Goal: Transaction & Acquisition: Purchase product/service

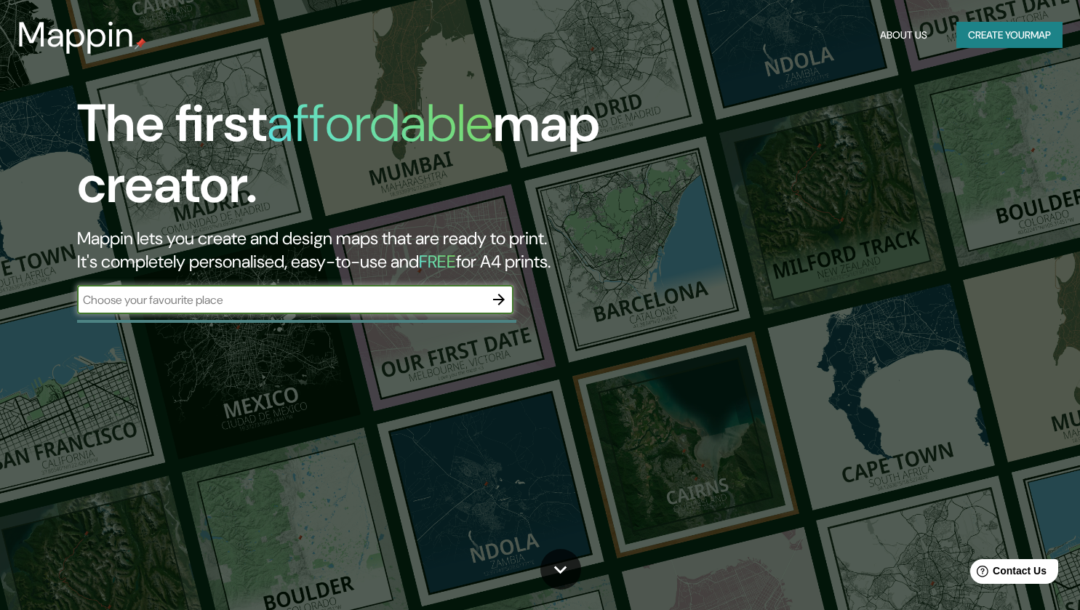
click at [263, 302] on input "text" at bounding box center [280, 300] width 407 height 17
type input "el salvador"
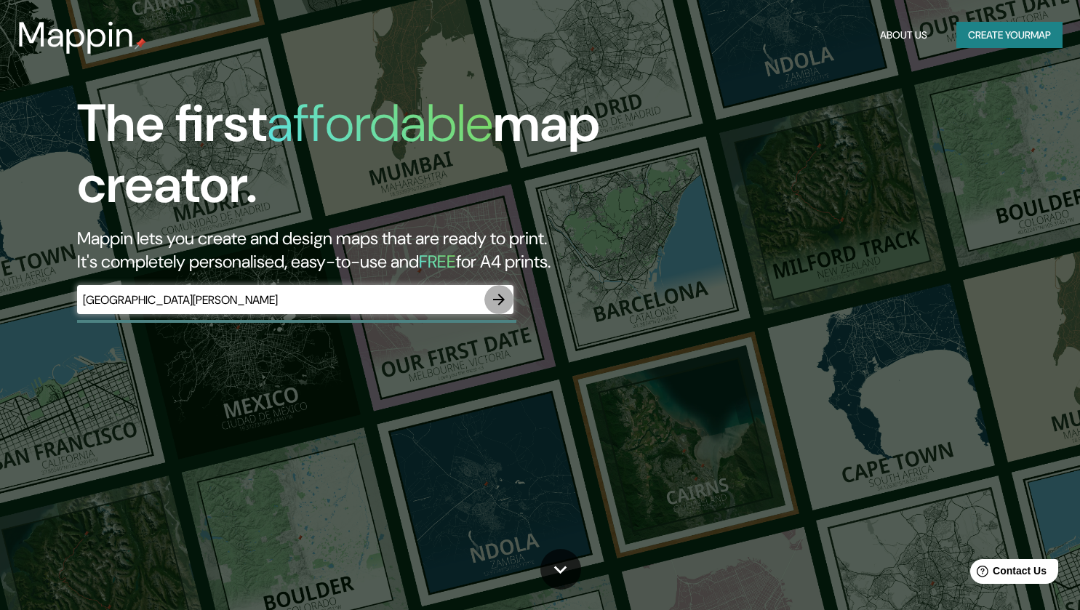
click at [502, 301] on icon "button" at bounding box center [499, 300] width 12 height 12
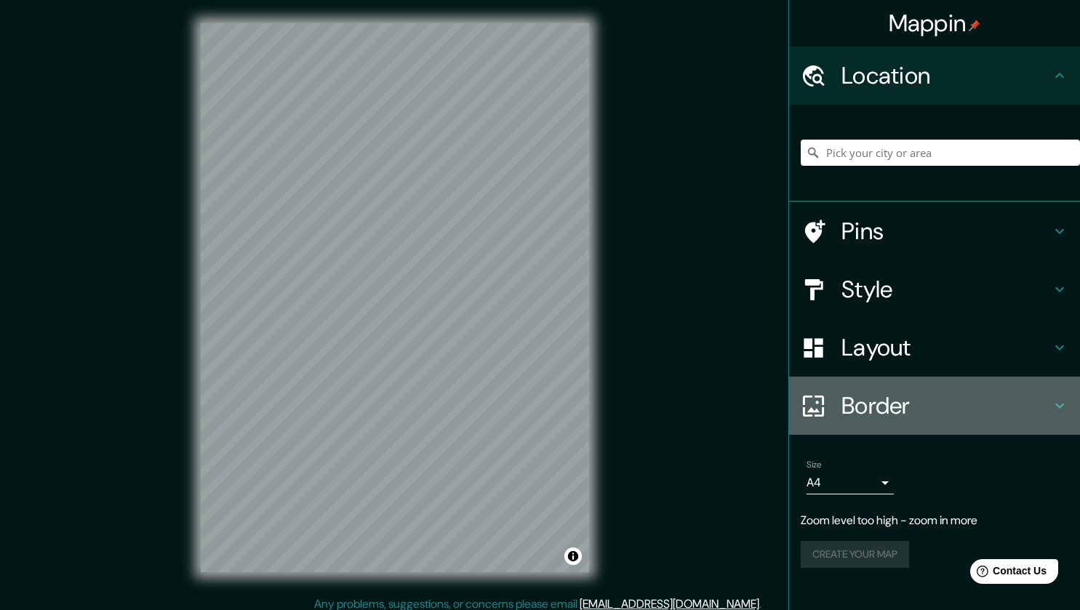
click at [932, 410] on h4 "Border" at bounding box center [947, 405] width 210 height 29
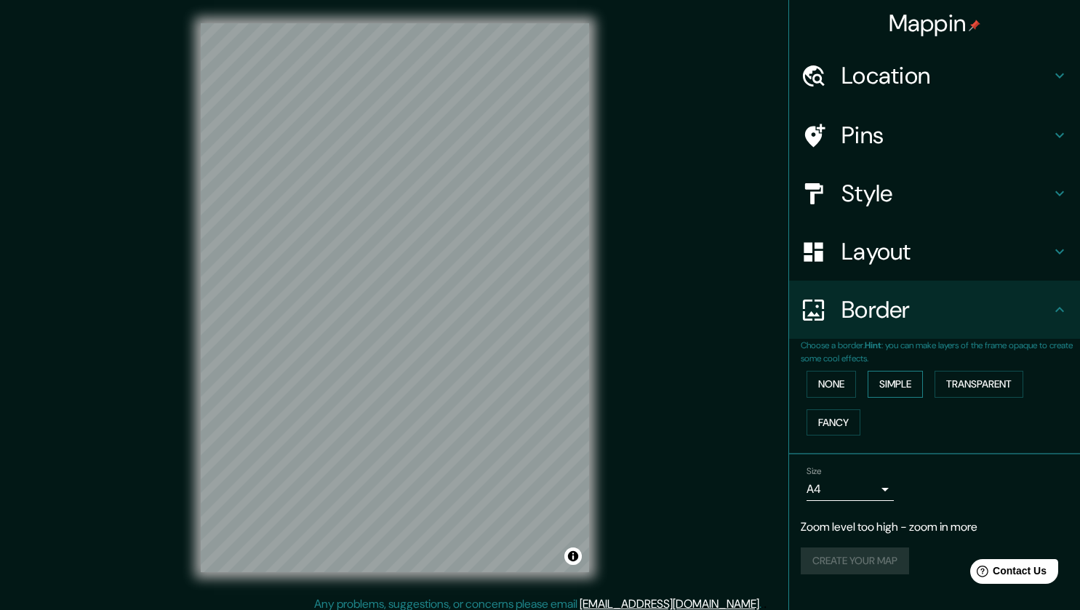
click at [904, 387] on button "Simple" at bounding box center [895, 384] width 55 height 27
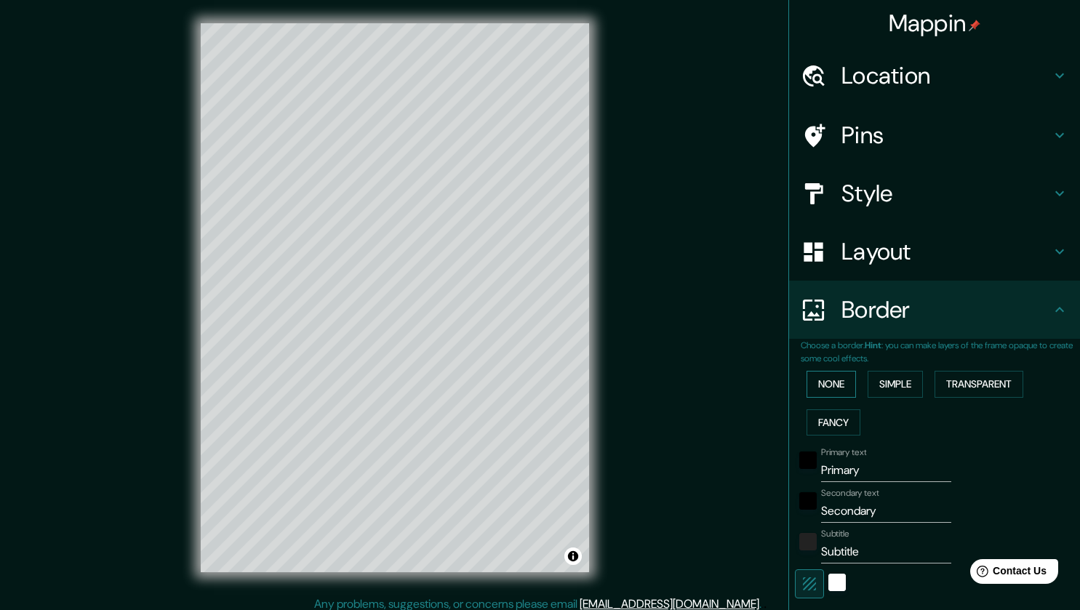
click at [816, 389] on button "None" at bounding box center [831, 384] width 49 height 27
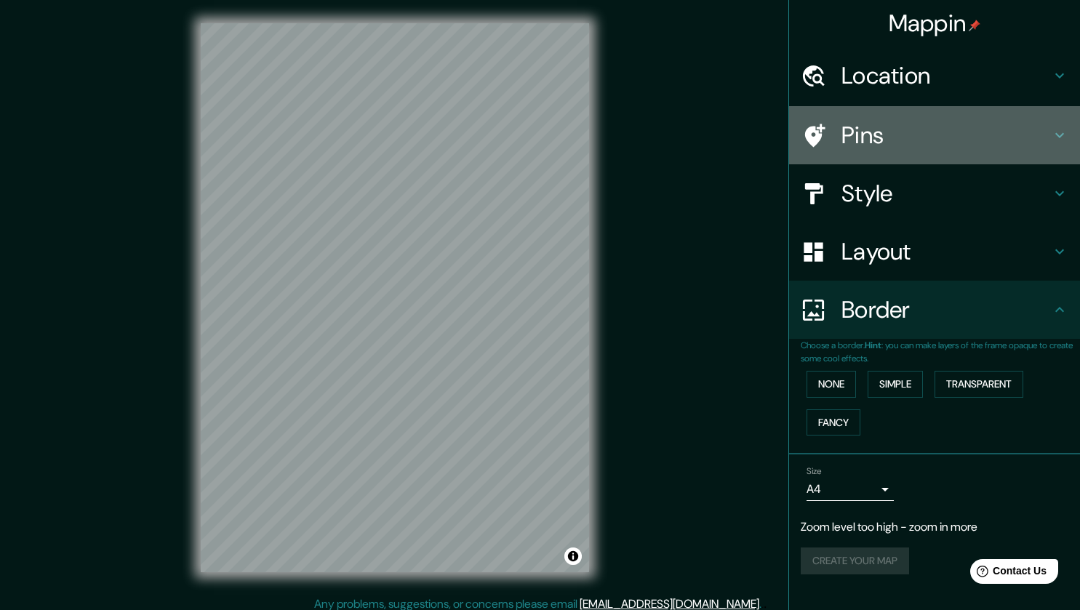
click at [952, 131] on h4 "Pins" at bounding box center [947, 135] width 210 height 29
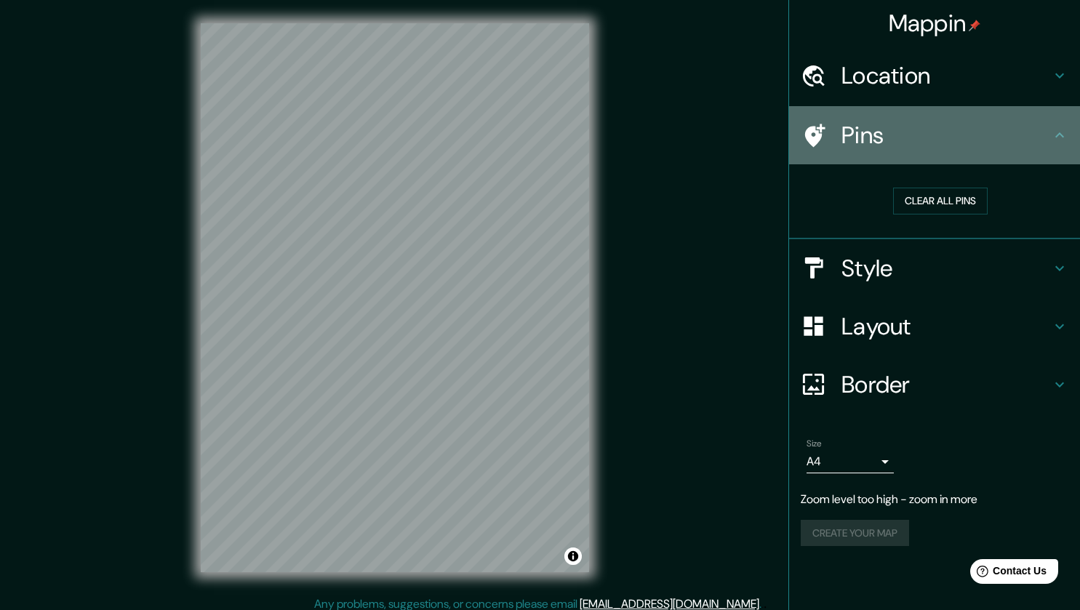
click at [952, 131] on h4 "Pins" at bounding box center [947, 135] width 210 height 29
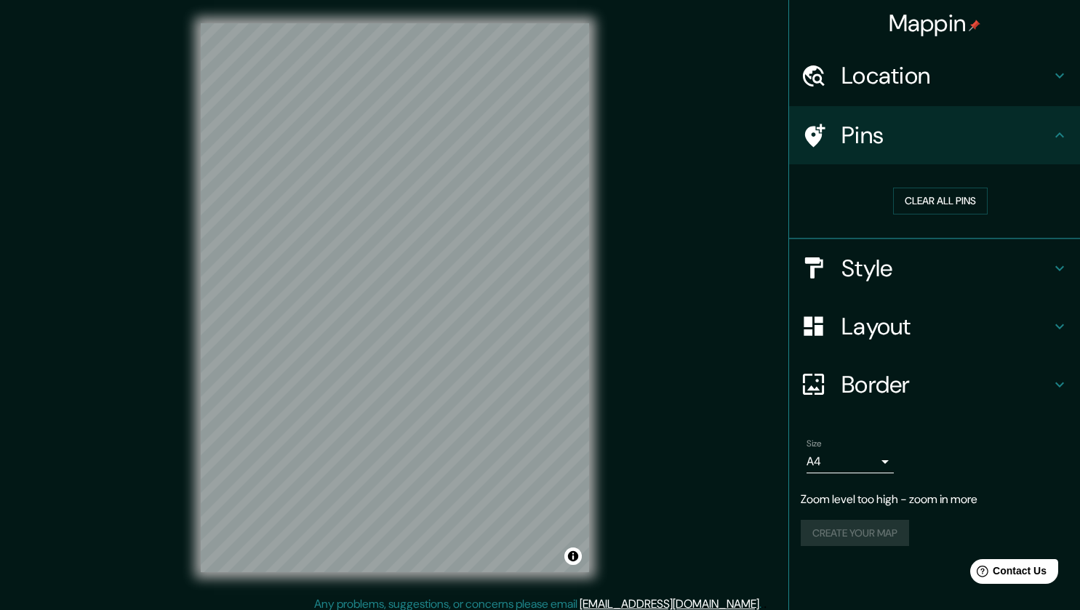
click at [1013, 73] on h4 "Location" at bounding box center [947, 75] width 210 height 29
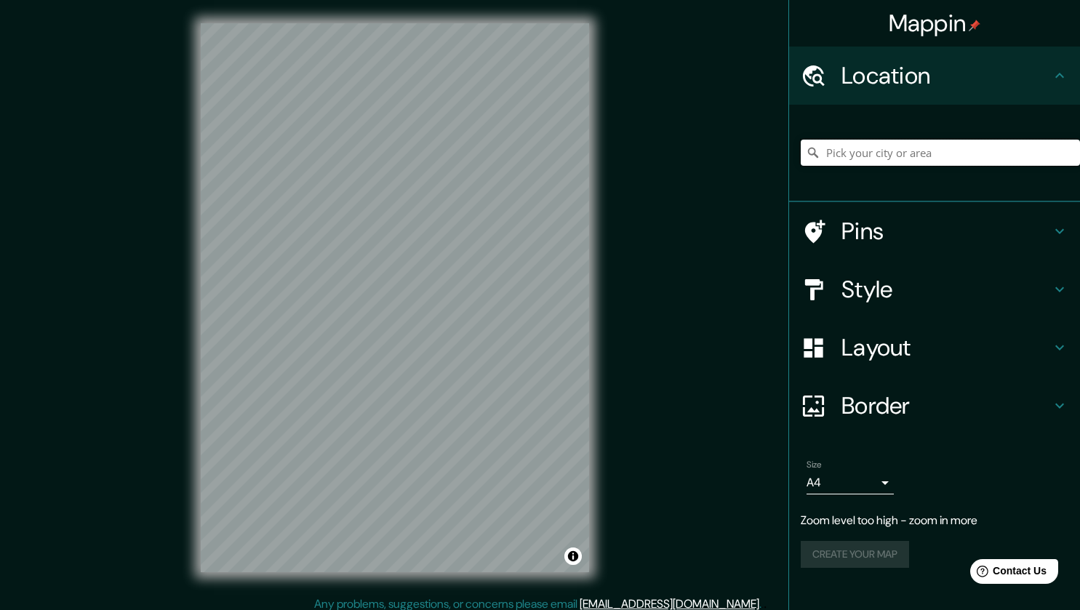
click at [901, 154] on input "Pick your city or area" at bounding box center [940, 153] width 279 height 26
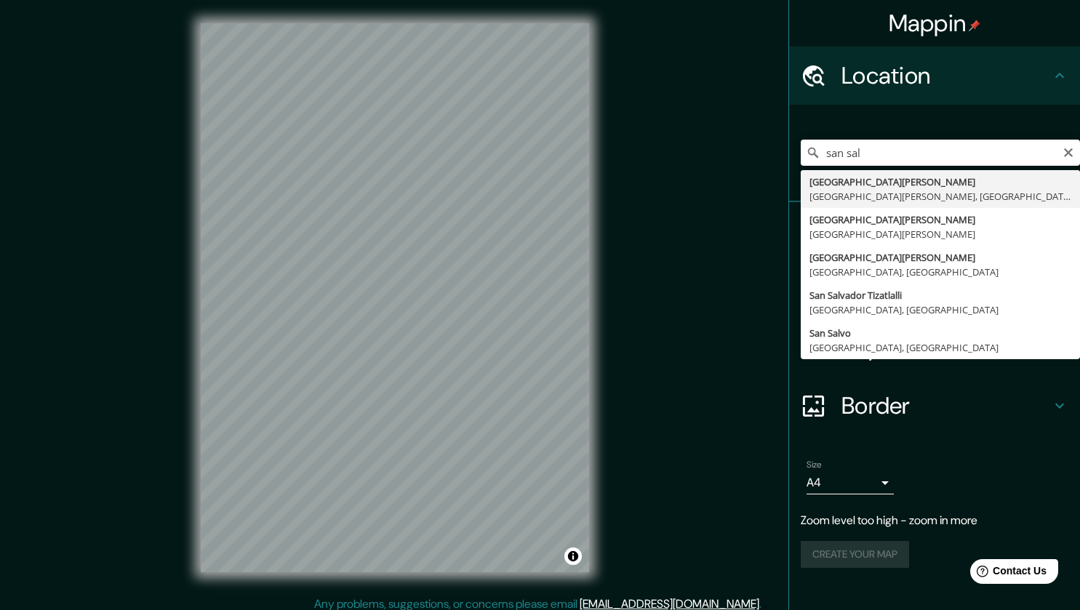
type input "San Salvador, San Salvador, El Salvador"
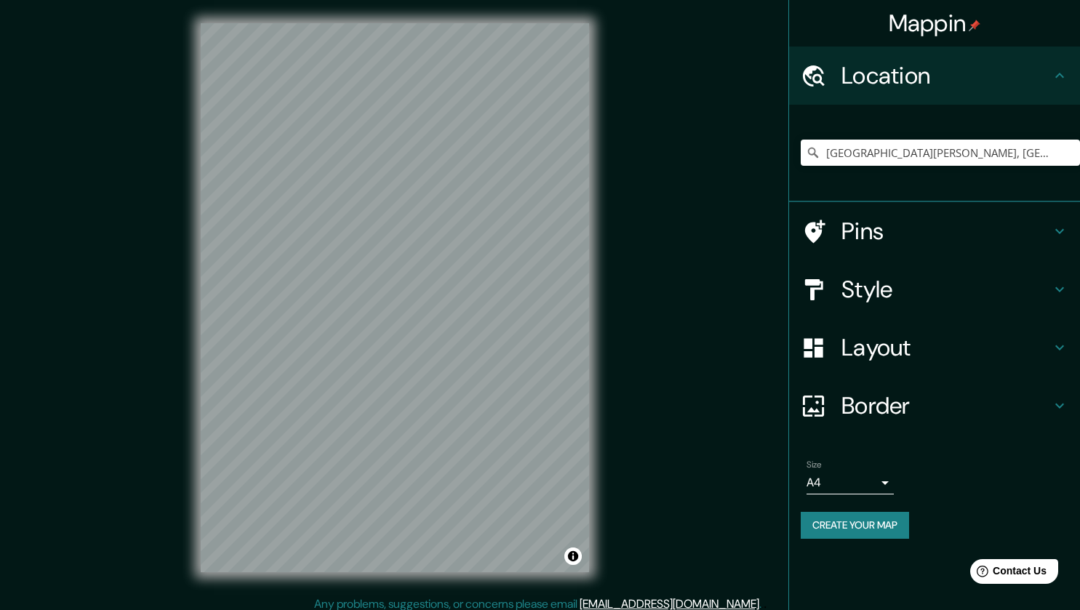
click at [928, 231] on h4 "Pins" at bounding box center [947, 231] width 210 height 29
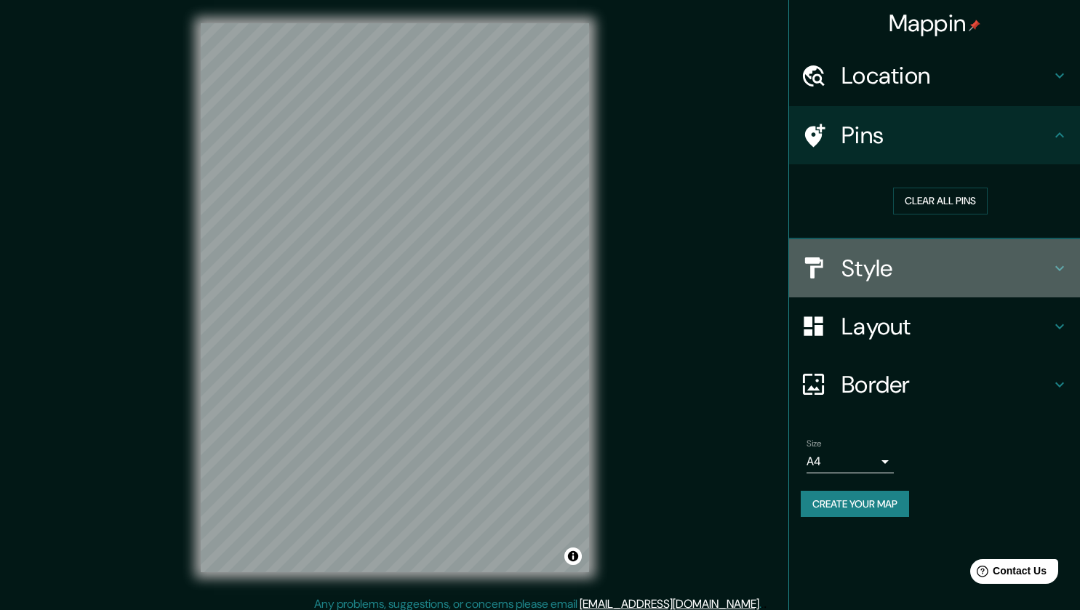
click at [937, 274] on h4 "Style" at bounding box center [947, 268] width 210 height 29
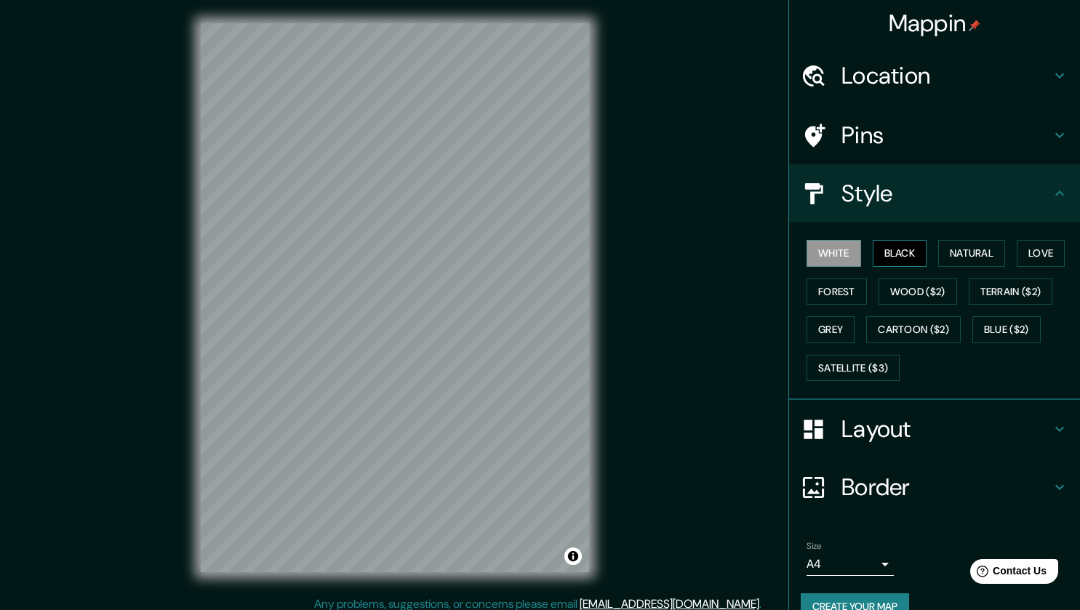
click at [896, 253] on button "Black" at bounding box center [900, 253] width 55 height 27
click at [825, 253] on button "White" at bounding box center [834, 253] width 55 height 27
click at [960, 255] on button "Natural" at bounding box center [972, 253] width 67 height 27
click at [1040, 260] on button "Love" at bounding box center [1041, 253] width 48 height 27
click at [955, 249] on button "Natural" at bounding box center [972, 253] width 67 height 27
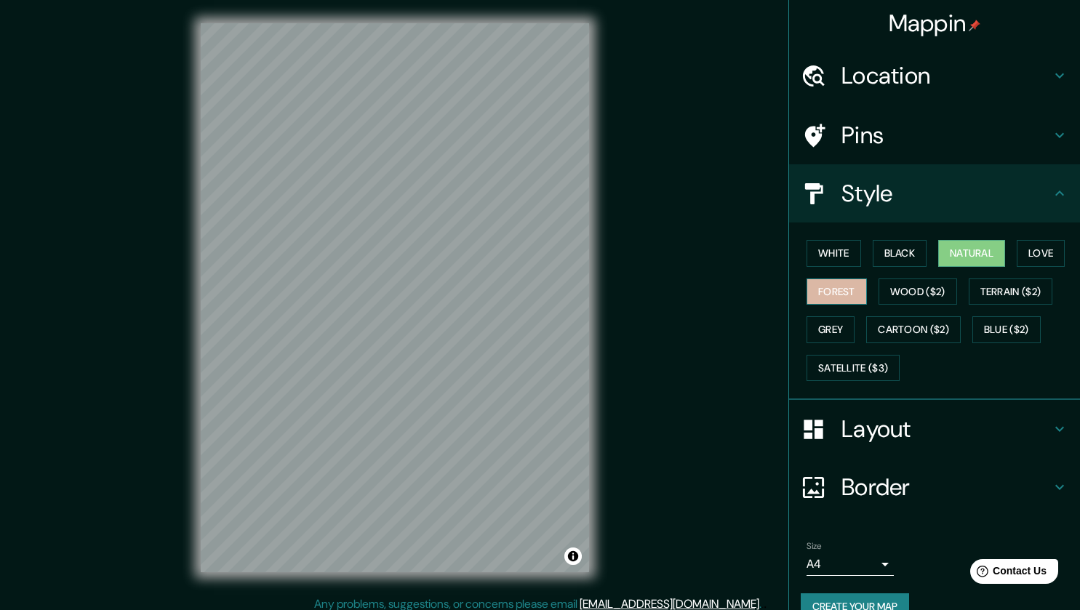
click at [832, 289] on button "Forest" at bounding box center [837, 292] width 60 height 27
click at [821, 331] on button "Grey" at bounding box center [831, 329] width 48 height 27
click at [979, 255] on button "Natural" at bounding box center [972, 253] width 67 height 27
click at [971, 84] on h4 "Location" at bounding box center [947, 75] width 210 height 29
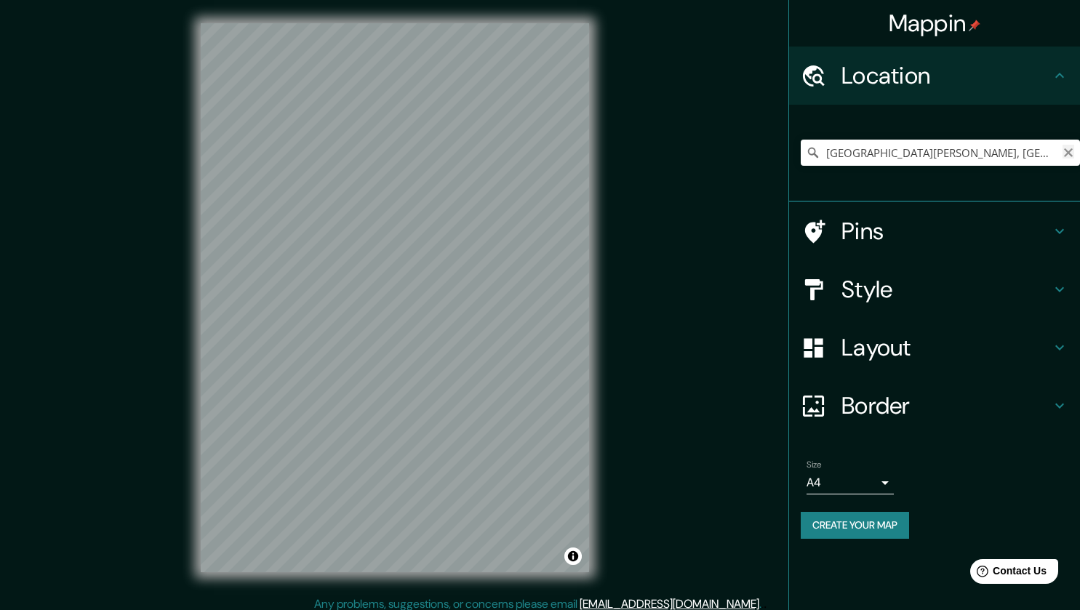
click at [1069, 155] on icon "Clear" at bounding box center [1069, 153] width 12 height 12
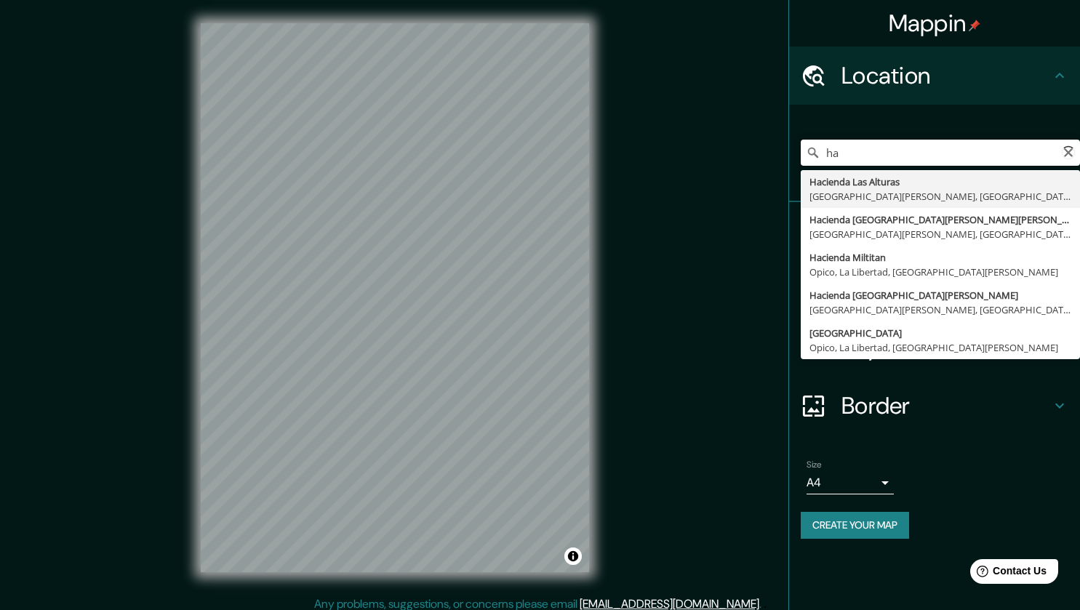
type input "h"
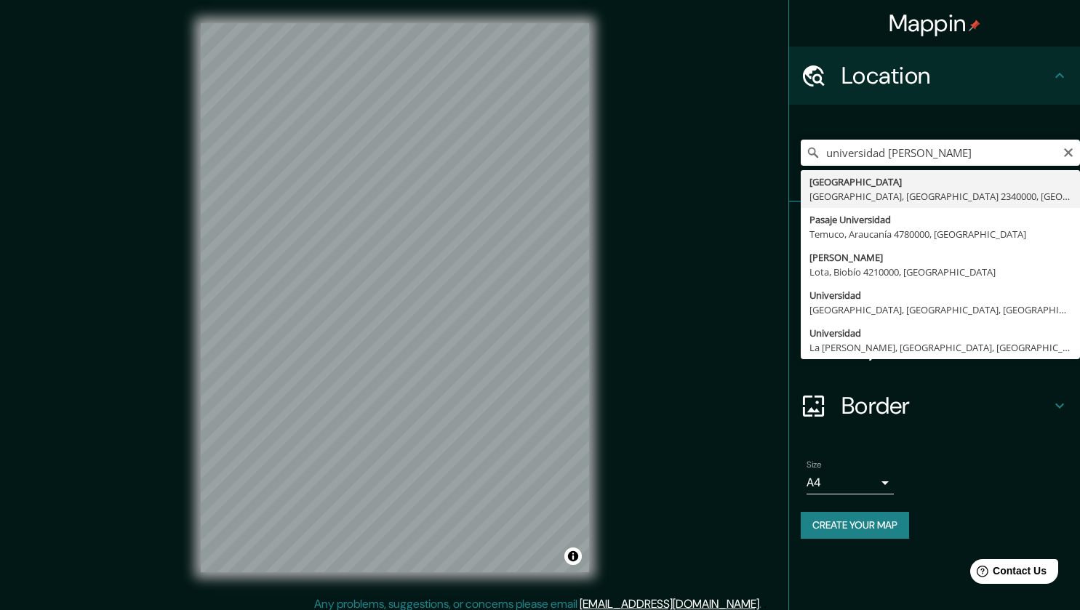
type input "universidad jose simeon"
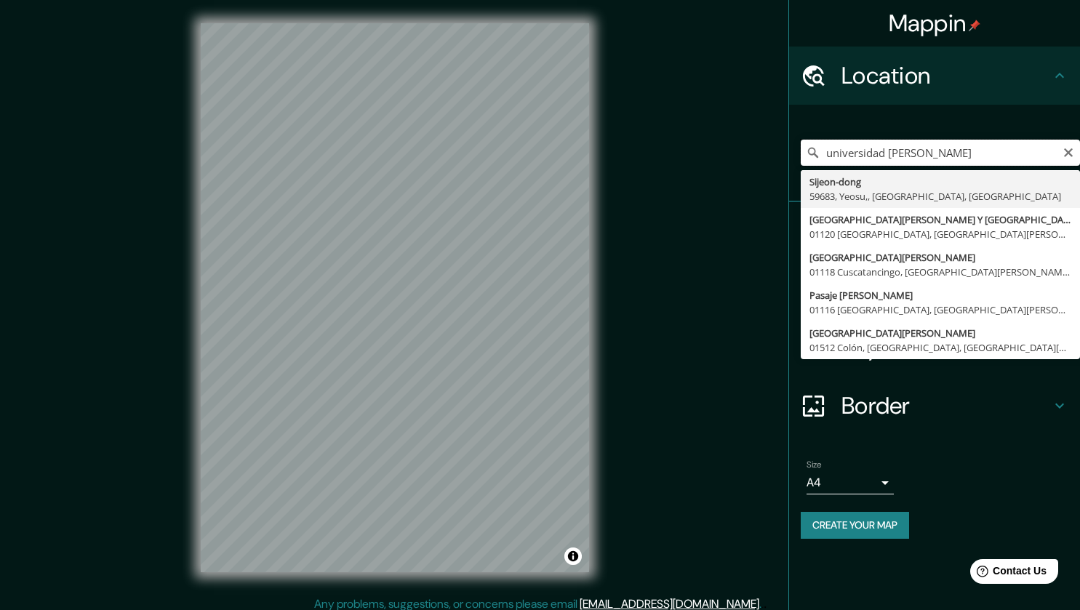
click at [891, 154] on input "universidad jose simeon" at bounding box center [940, 153] width 279 height 26
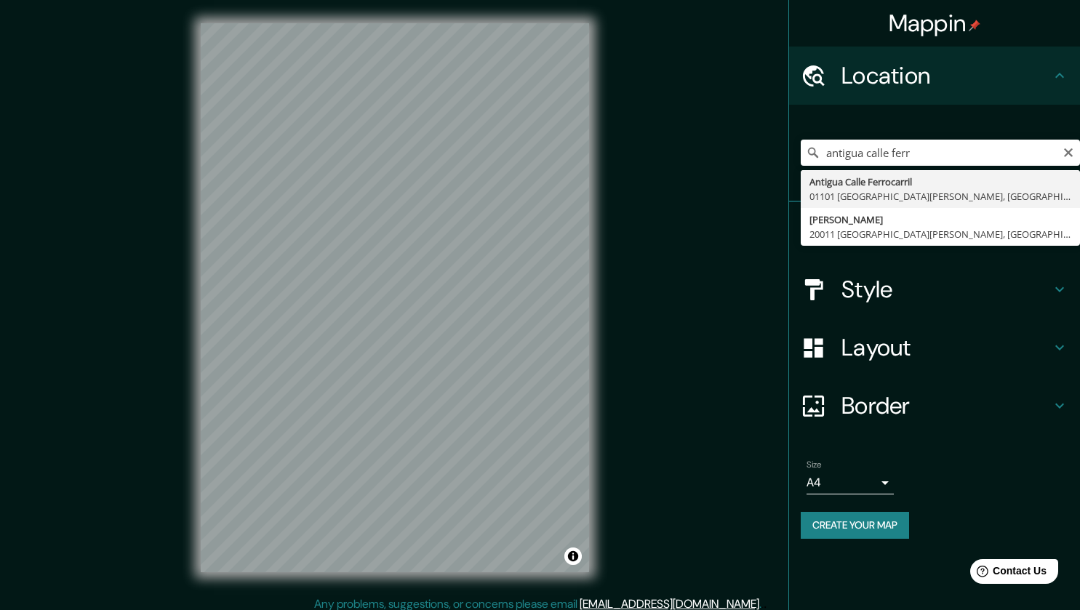
type input "Antigua Calle Ferrocarril, 01101 San Salvador, San Salvador, El Salvador"
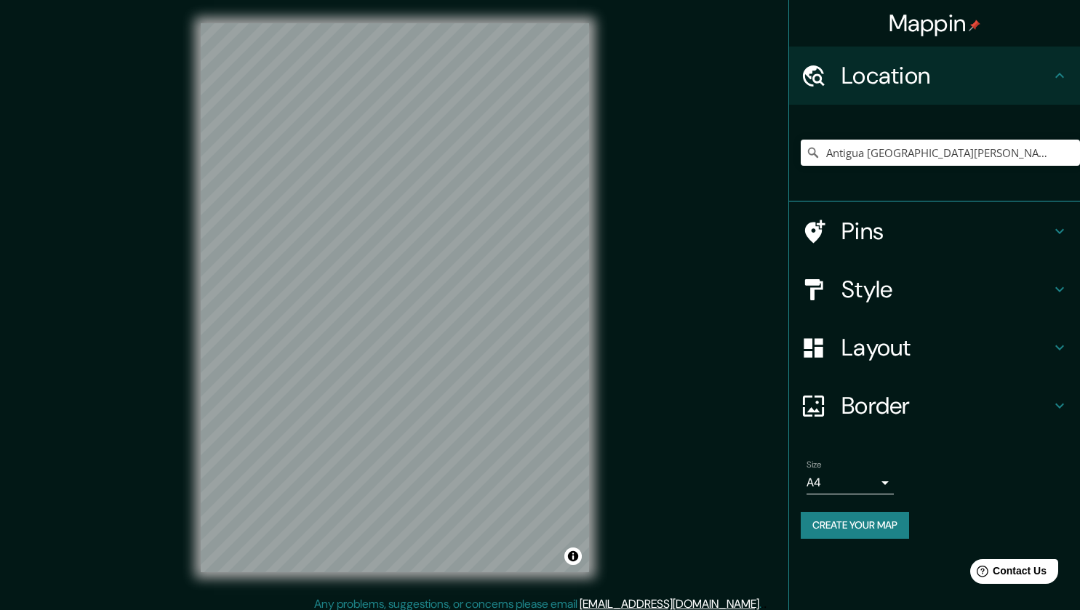
click at [958, 346] on h4 "Layout" at bounding box center [947, 347] width 210 height 29
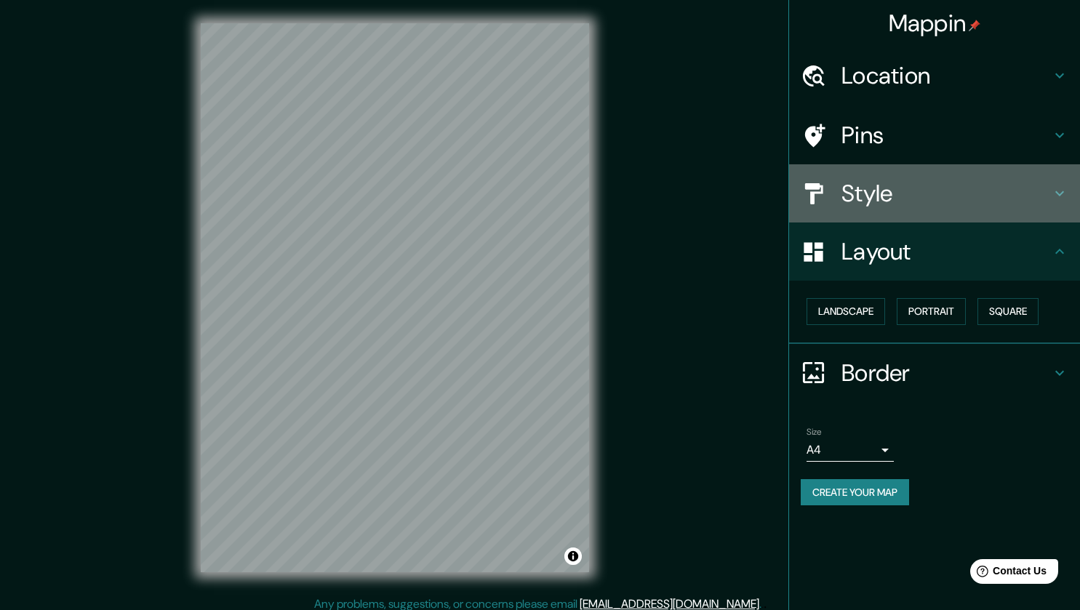
click at [963, 191] on h4 "Style" at bounding box center [947, 193] width 210 height 29
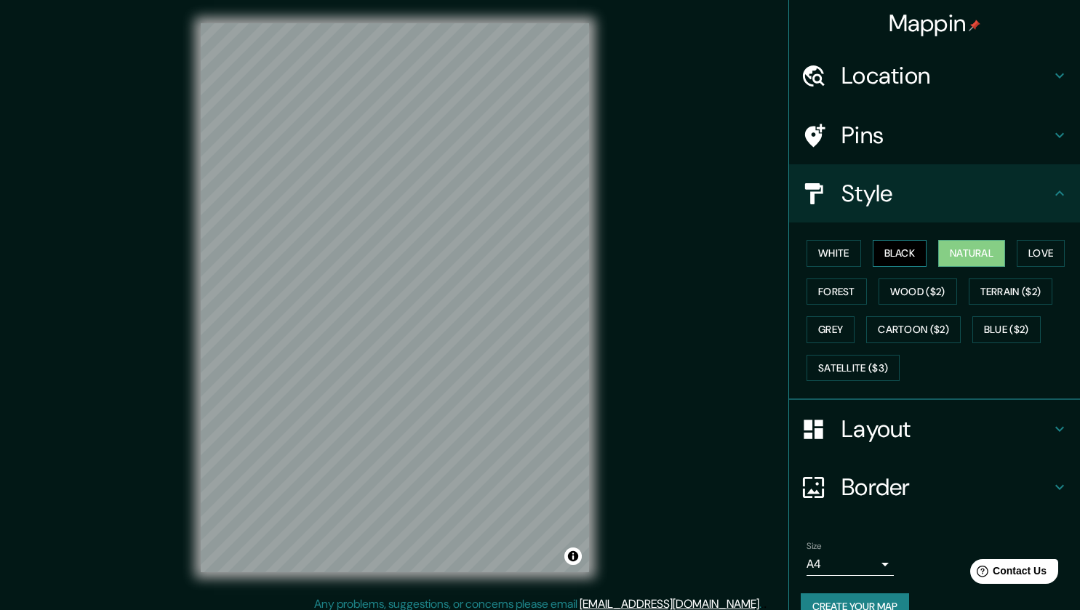
click at [901, 255] on button "Black" at bounding box center [900, 253] width 55 height 27
click at [832, 254] on button "White" at bounding box center [834, 253] width 55 height 27
click at [904, 250] on button "Black" at bounding box center [900, 253] width 55 height 27
click at [976, 255] on button "Natural" at bounding box center [972, 253] width 67 height 27
click at [826, 294] on button "Forest" at bounding box center [837, 292] width 60 height 27
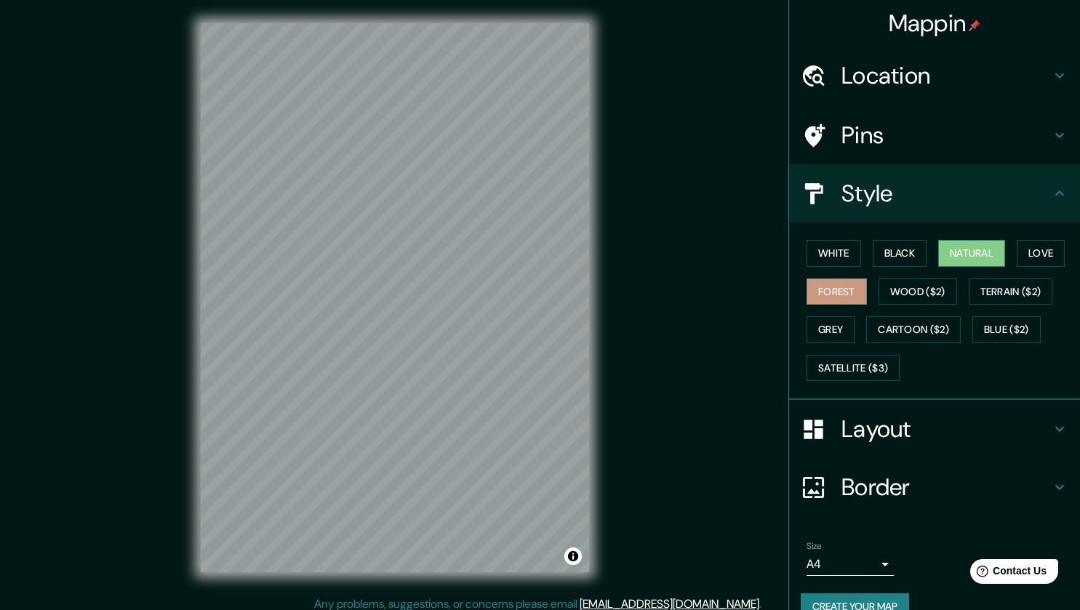
click at [963, 251] on button "Natural" at bounding box center [972, 253] width 67 height 27
click at [831, 254] on button "White" at bounding box center [834, 253] width 55 height 27
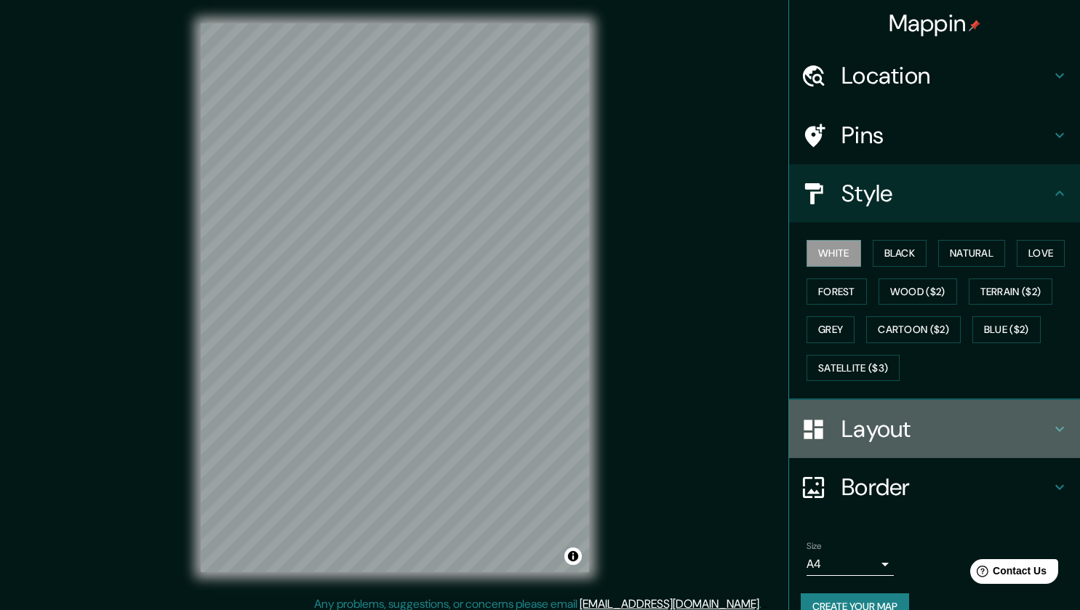
click at [971, 435] on h4 "Layout" at bounding box center [947, 429] width 210 height 29
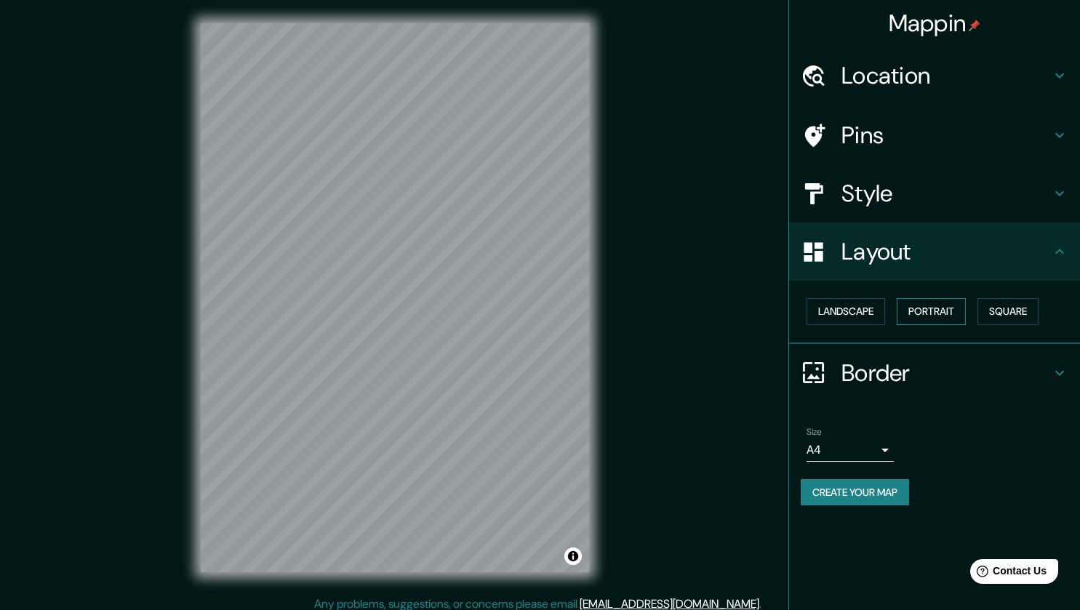
click at [921, 311] on button "Portrait" at bounding box center [931, 311] width 69 height 27
click at [1007, 316] on button "Square" at bounding box center [1008, 311] width 61 height 27
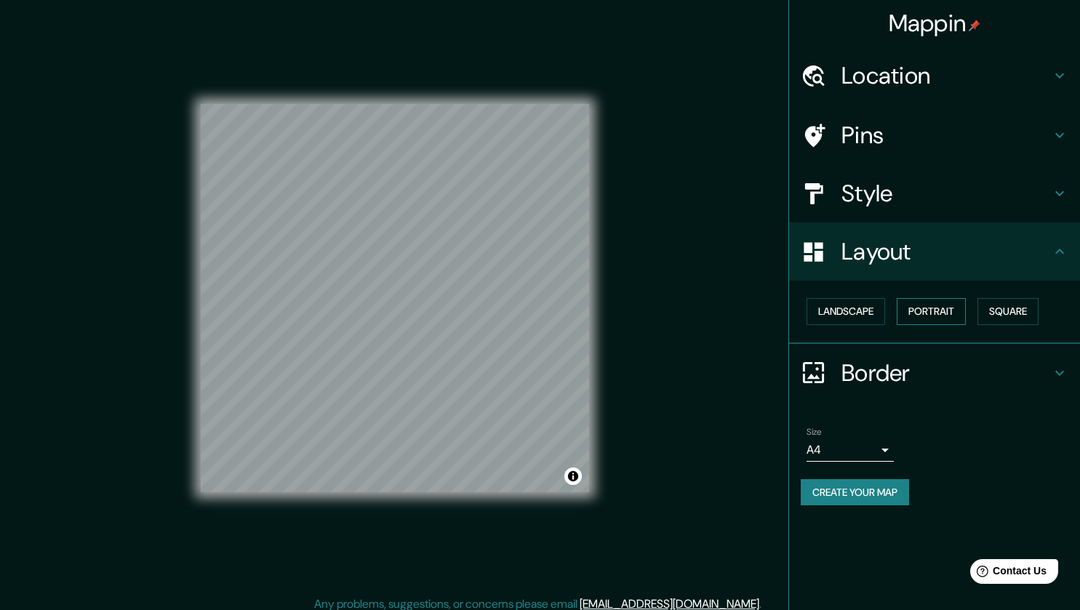
click at [923, 317] on button "Portrait" at bounding box center [931, 311] width 69 height 27
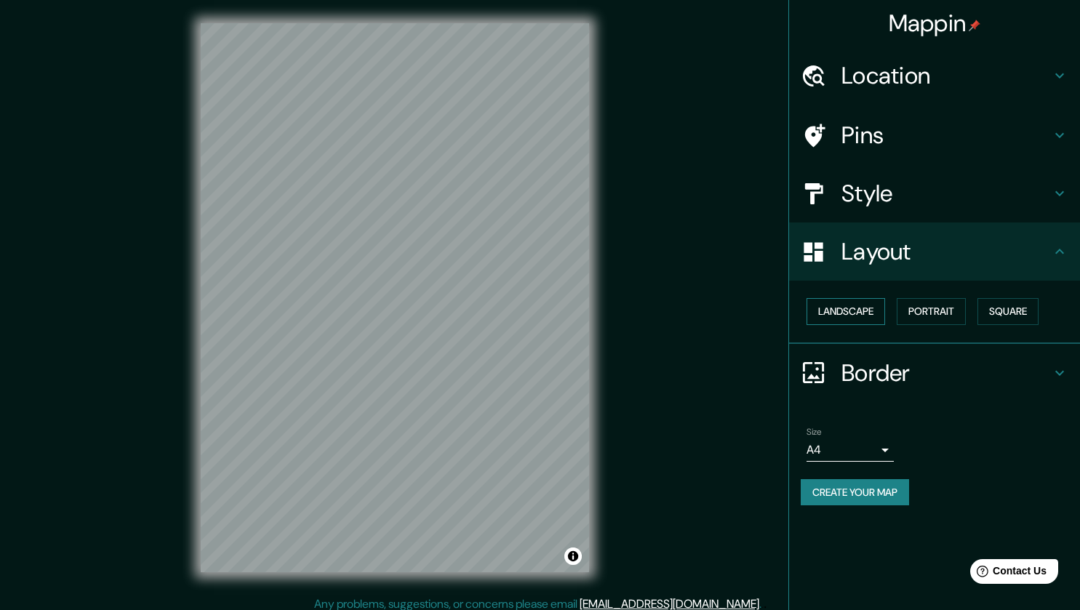
click at [845, 312] on button "Landscape" at bounding box center [846, 311] width 79 height 27
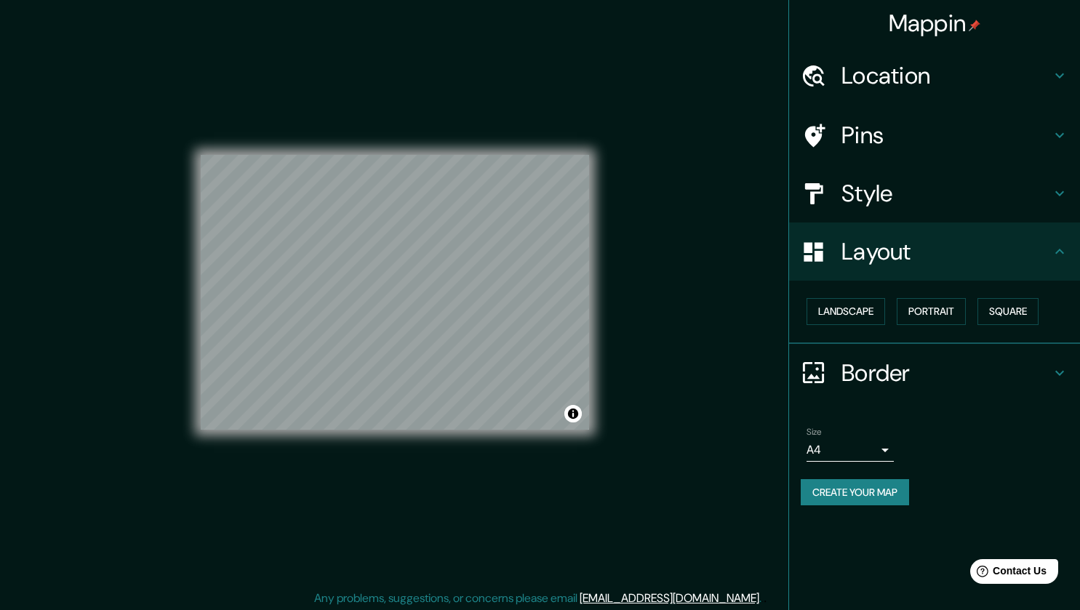
scroll to position [9, 0]
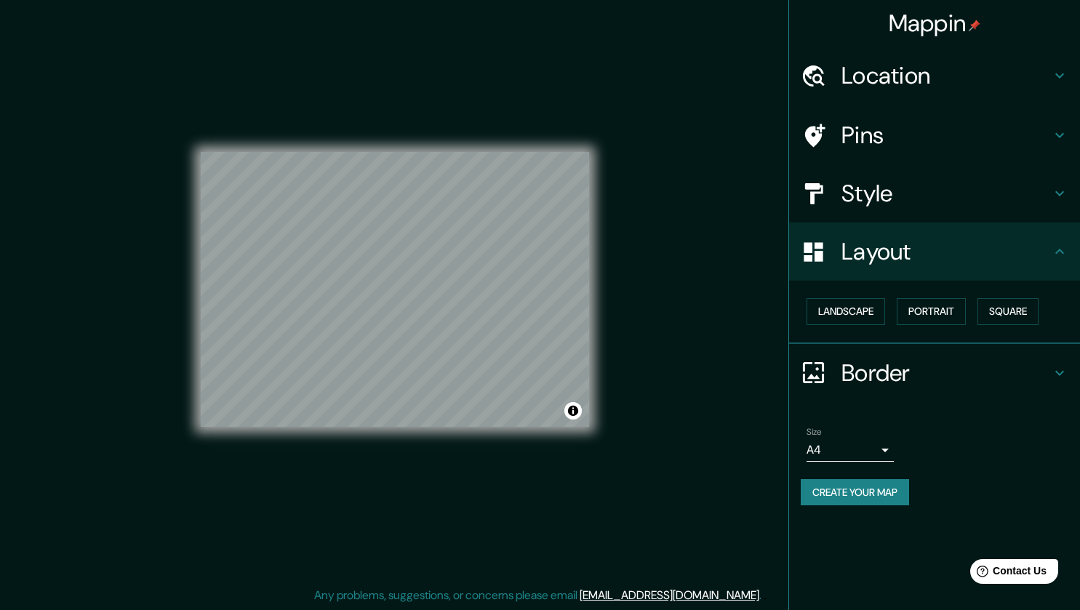
click at [888, 445] on body "Mappin Location Antigua Calle Ferrocarril, 01101 San Salvador, San Salvador, El…" at bounding box center [540, 296] width 1080 height 610
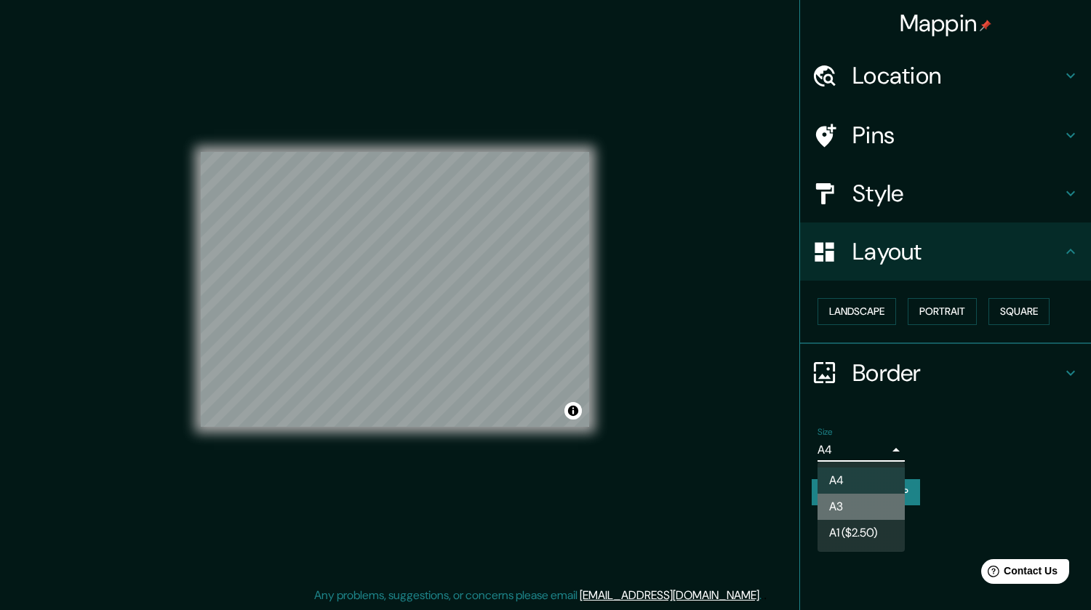
click at [866, 509] on li "A3" at bounding box center [861, 507] width 87 height 26
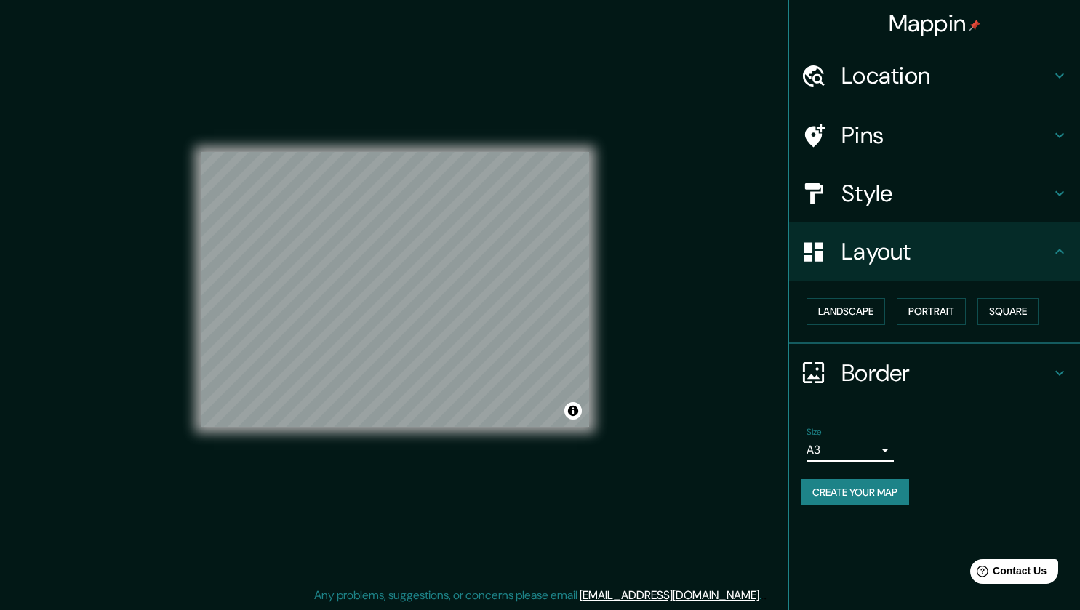
click at [867, 450] on body "Mappin Location Antigua Calle Ferrocarril, 01101 San Salvador, San Salvador, El…" at bounding box center [540, 296] width 1080 height 610
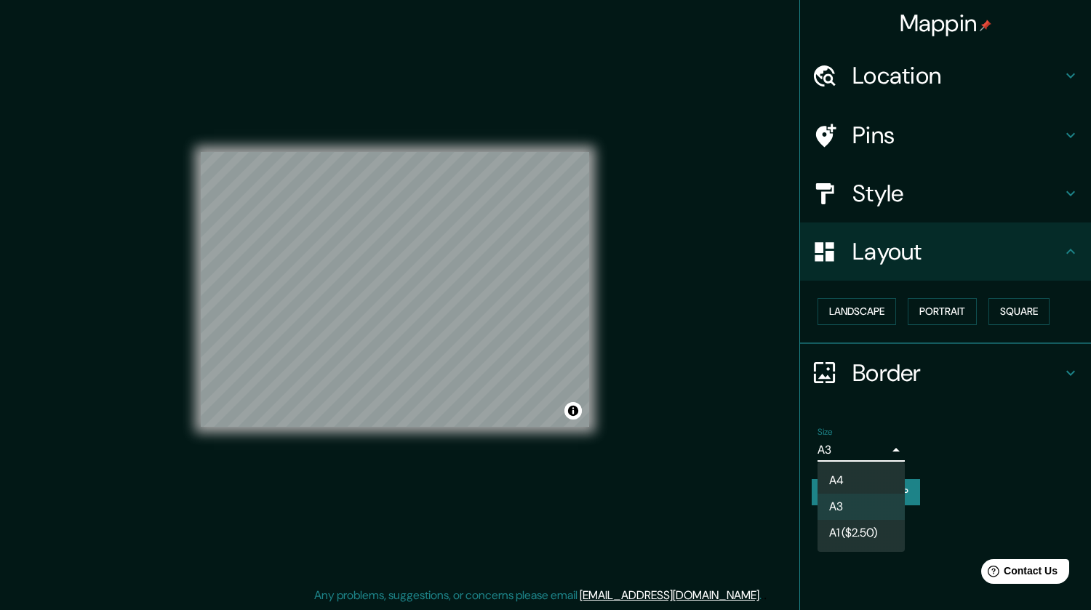
click at [987, 430] on div at bounding box center [545, 305] width 1091 height 610
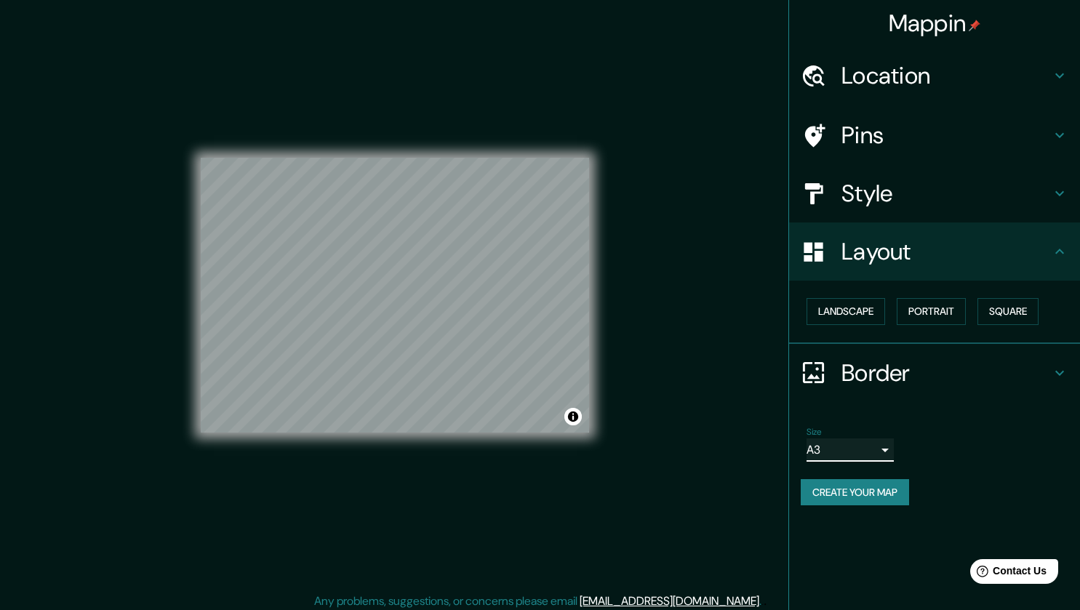
scroll to position [0, 0]
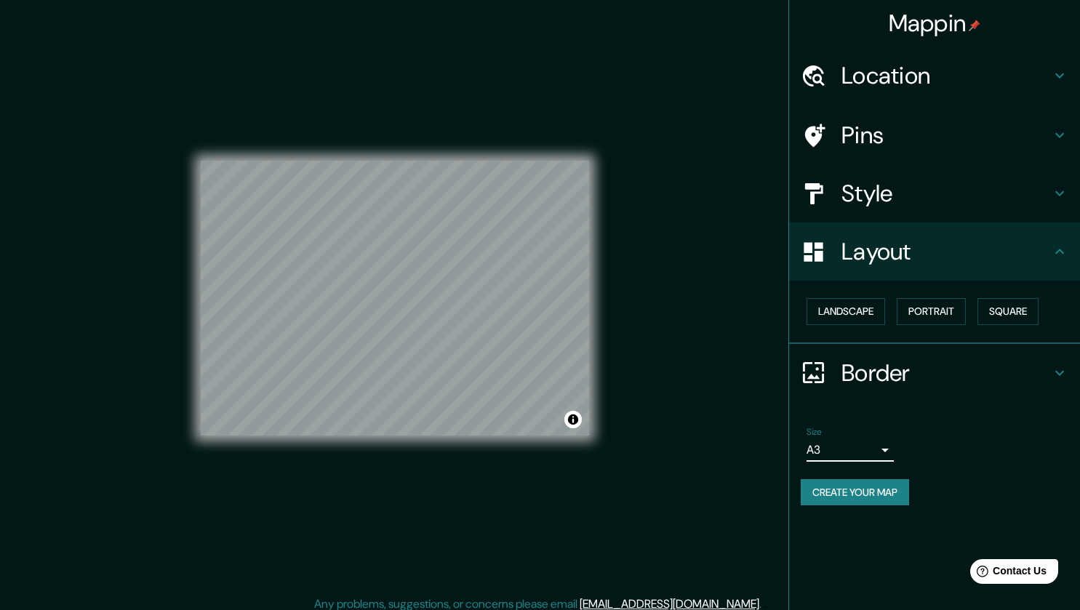
click at [937, 199] on h4 "Style" at bounding box center [947, 193] width 210 height 29
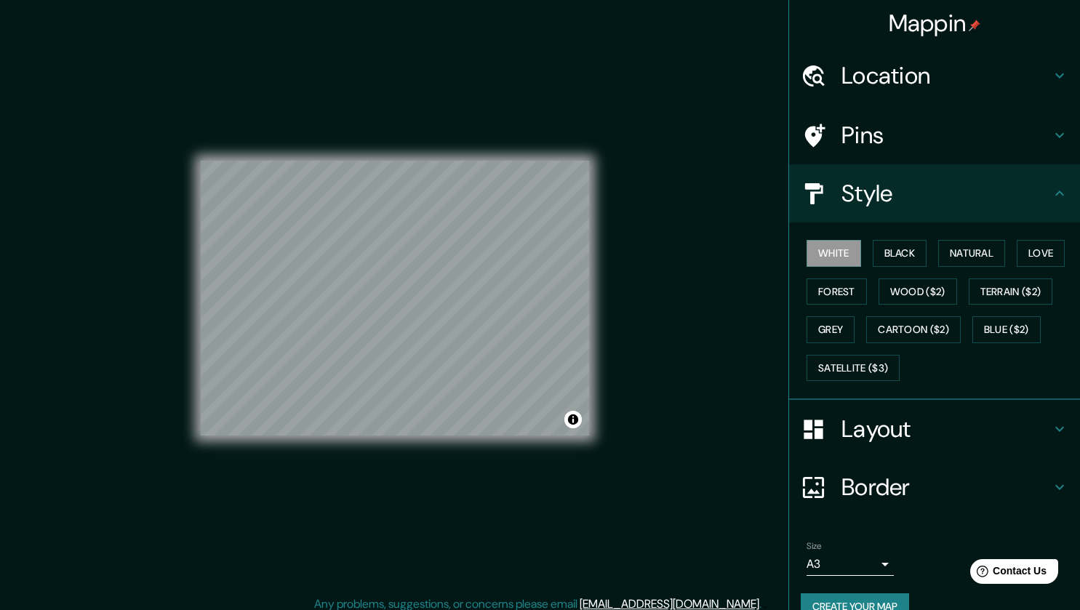
click at [952, 144] on h4 "Pins" at bounding box center [947, 135] width 210 height 29
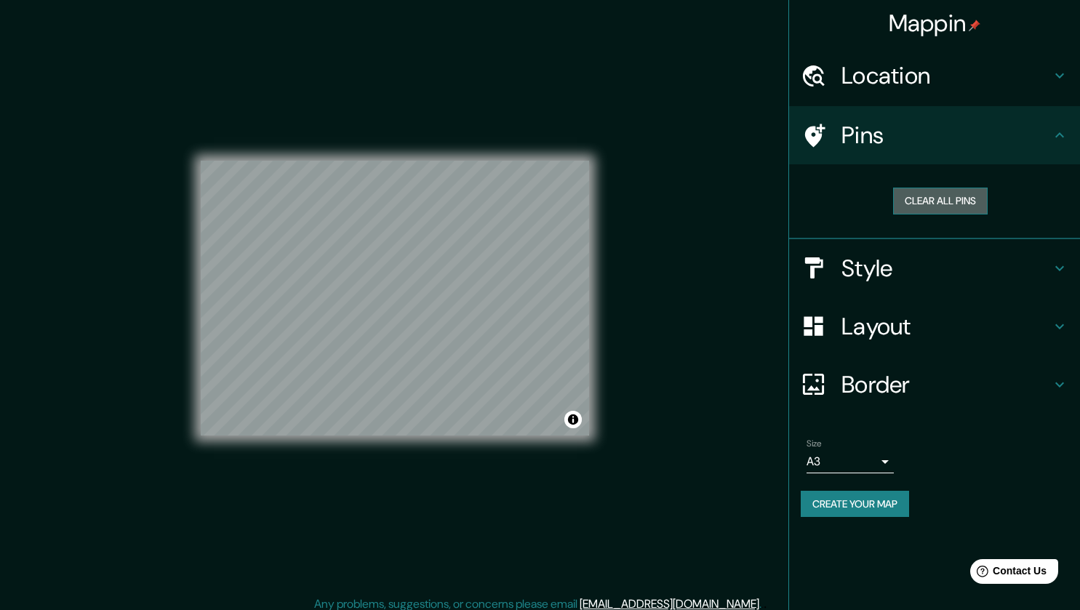
click at [936, 195] on button "Clear all pins" at bounding box center [940, 201] width 95 height 27
click at [854, 140] on h4 "Pins" at bounding box center [947, 135] width 210 height 29
click at [915, 200] on button "Clear all pins" at bounding box center [940, 201] width 95 height 27
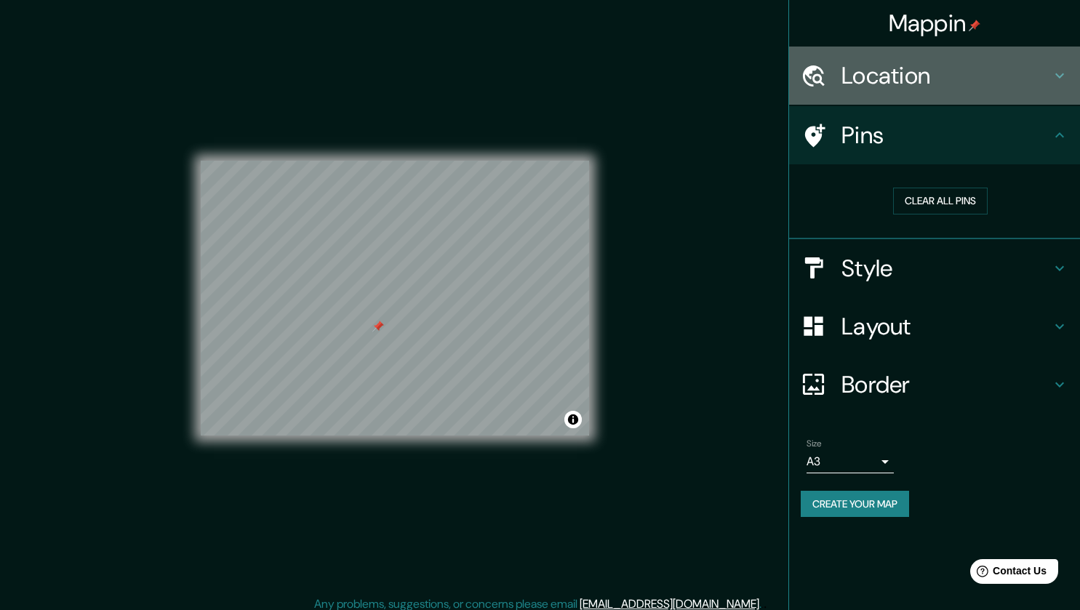
click at [974, 85] on h4 "Location" at bounding box center [947, 75] width 210 height 29
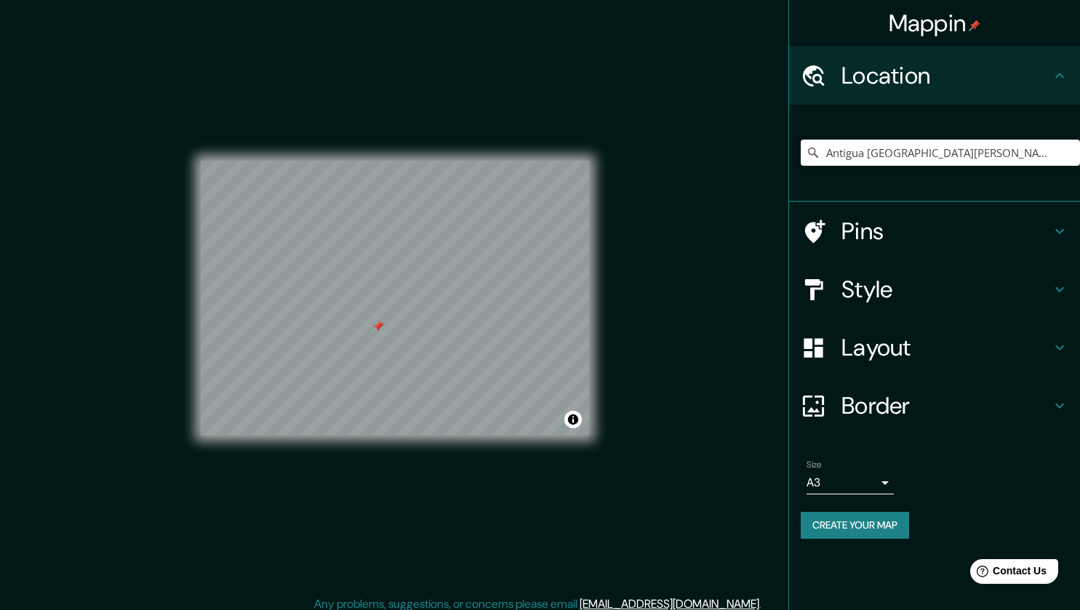
click at [837, 529] on button "Create your map" at bounding box center [855, 525] width 108 height 27
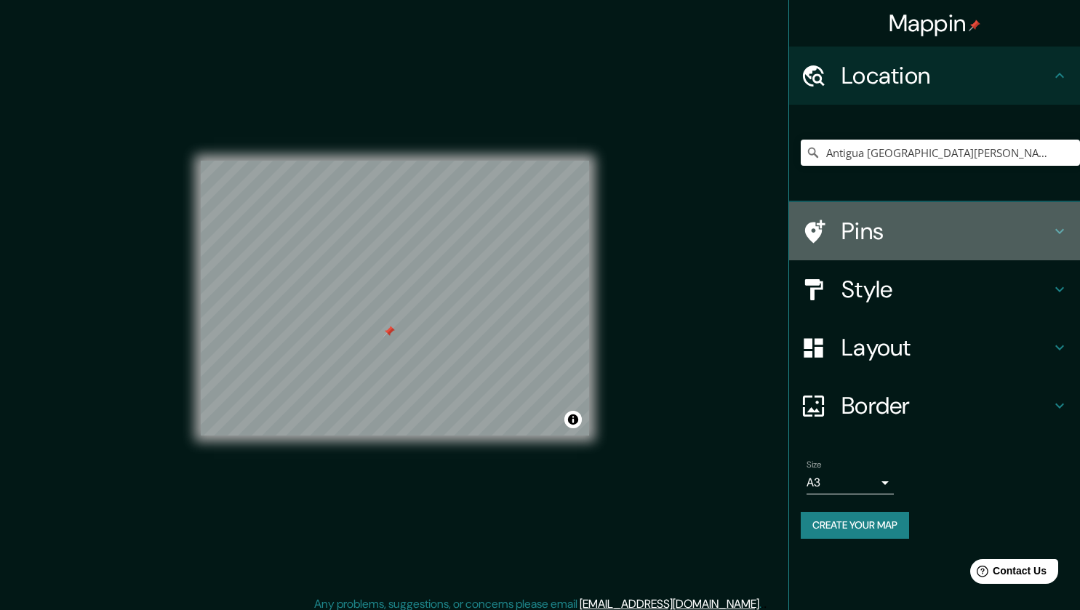
click at [924, 221] on h4 "Pins" at bounding box center [947, 231] width 210 height 29
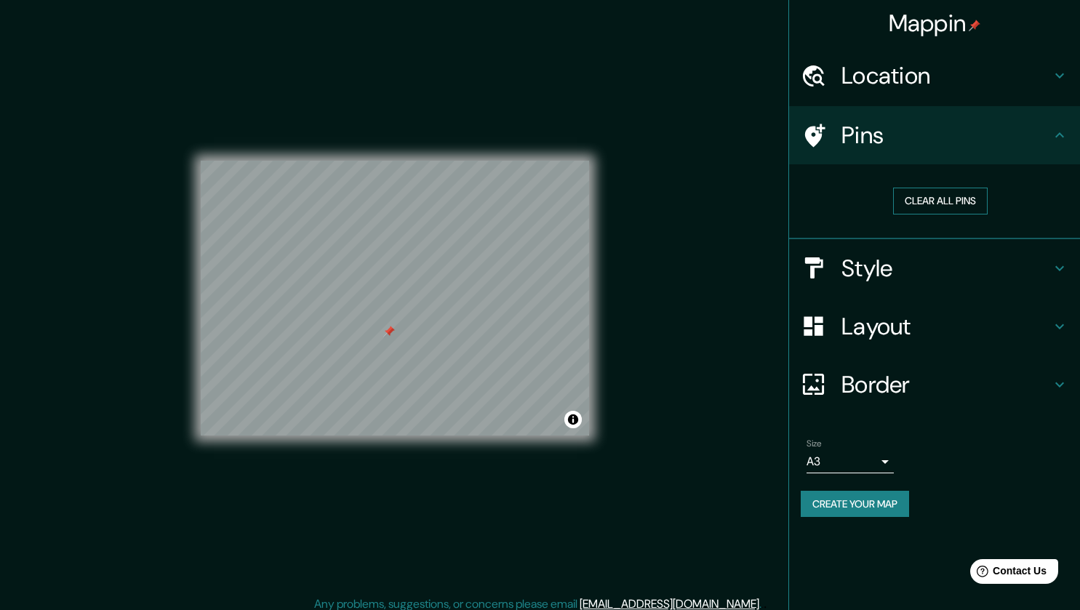
click at [952, 206] on button "Clear all pins" at bounding box center [940, 201] width 95 height 27
click at [953, 265] on h4 "Style" at bounding box center [947, 268] width 210 height 29
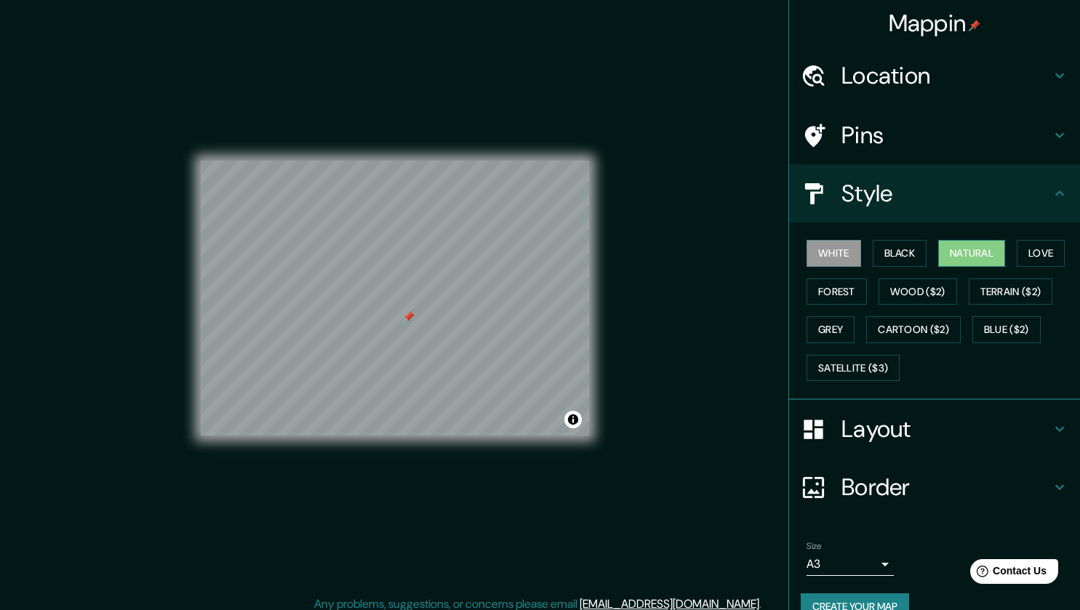
click at [966, 254] on button "Natural" at bounding box center [972, 253] width 67 height 27
click at [887, 254] on button "Black" at bounding box center [900, 253] width 55 height 27
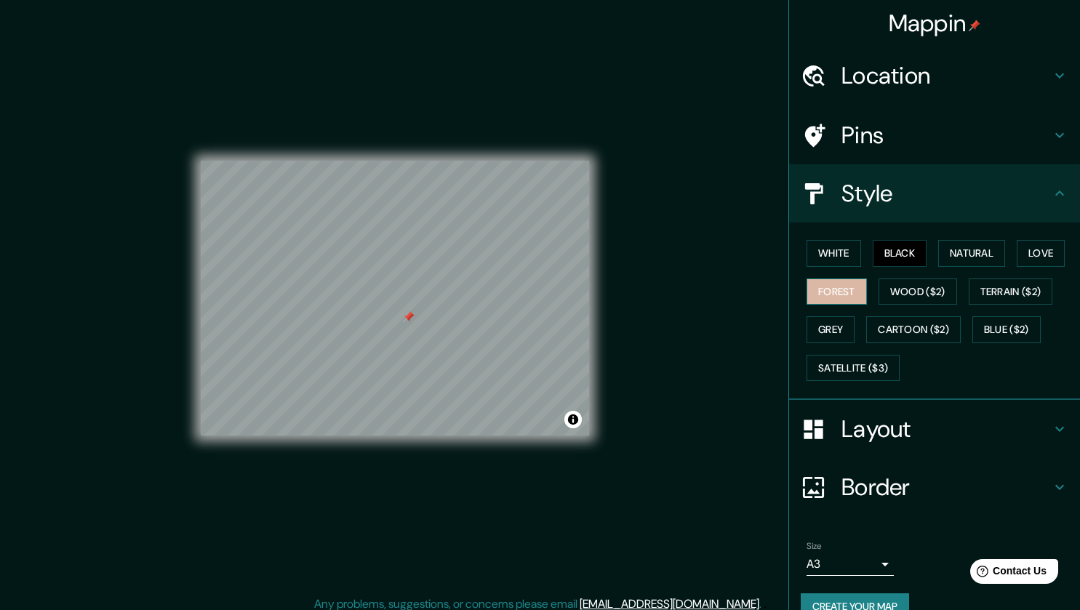
click at [835, 289] on button "Forest" at bounding box center [837, 292] width 60 height 27
click at [833, 259] on button "White" at bounding box center [834, 253] width 55 height 27
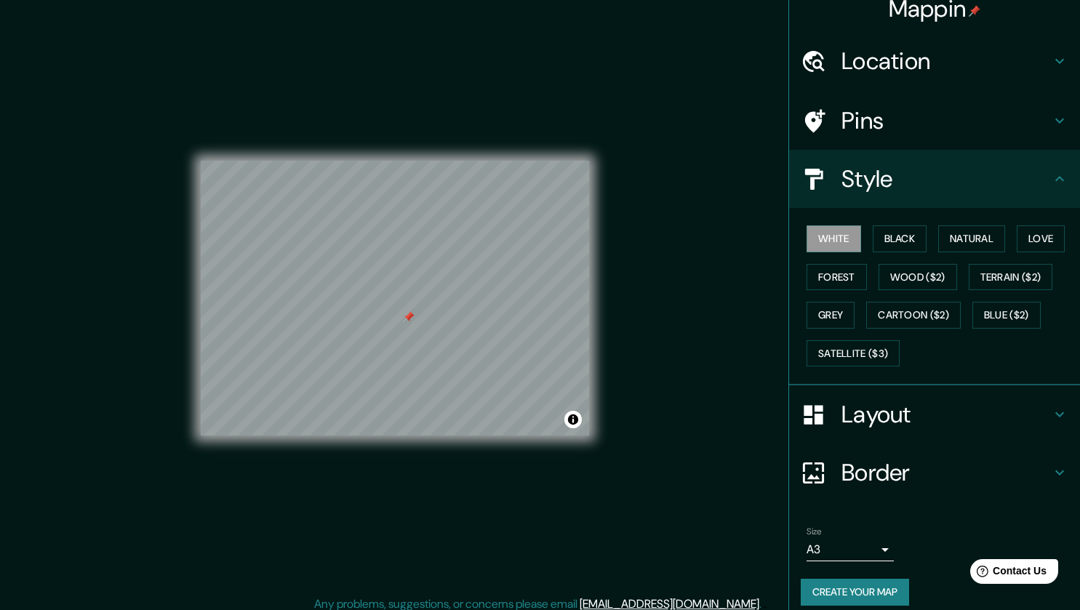
scroll to position [27, 0]
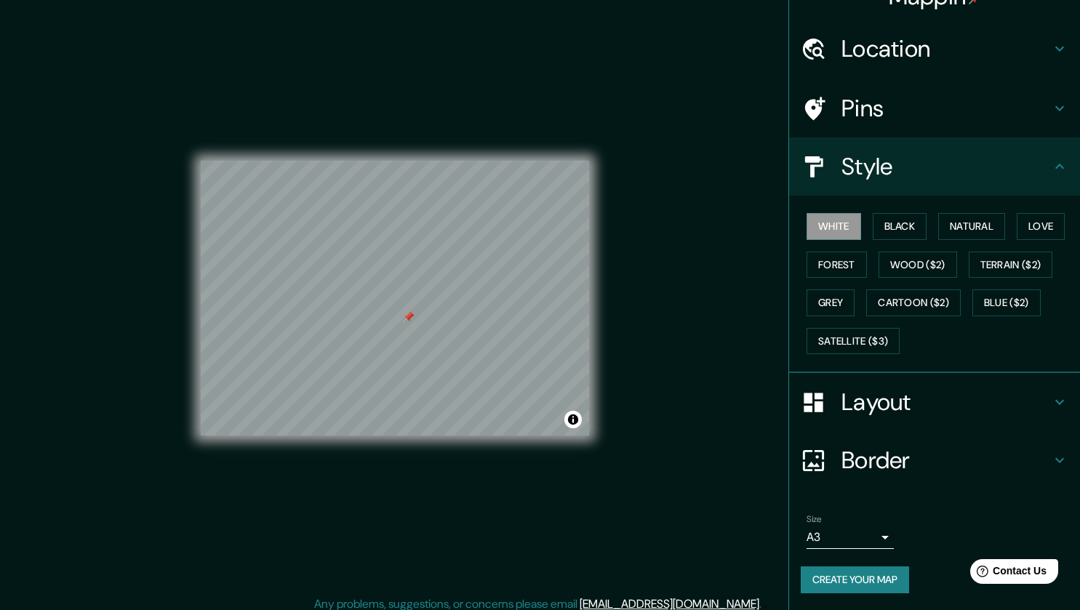
click at [851, 573] on button "Create your map" at bounding box center [855, 580] width 108 height 27
click at [829, 575] on button "Create your map" at bounding box center [855, 580] width 108 height 27
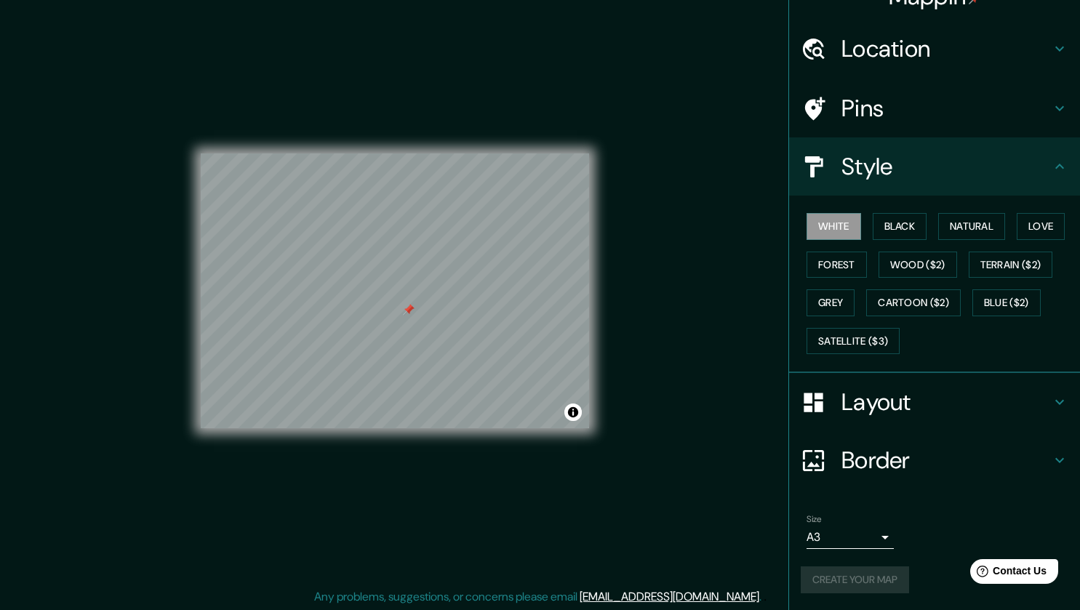
scroll to position [9, 0]
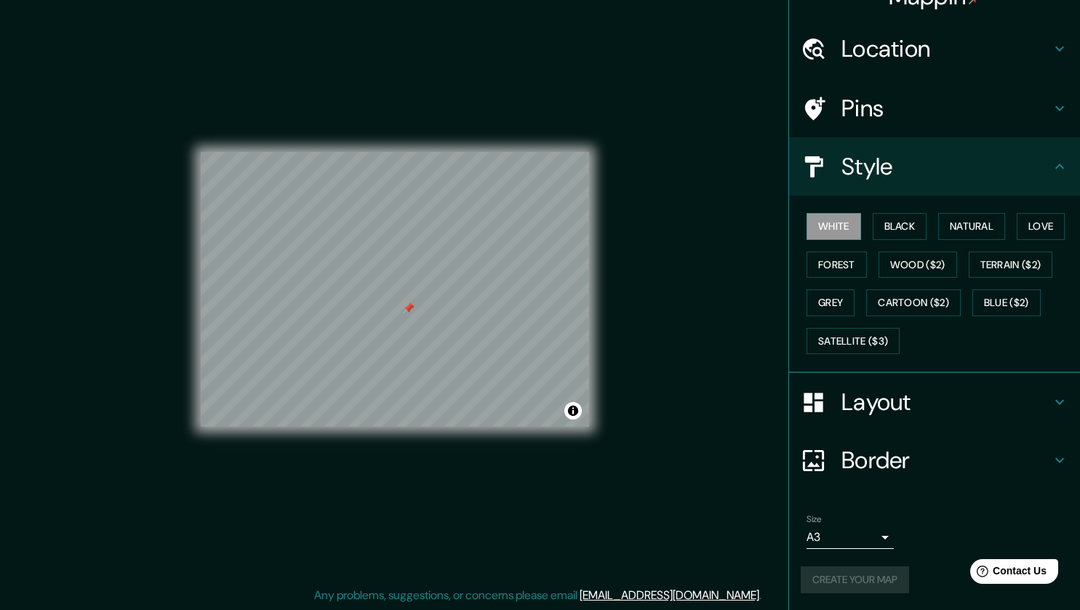
click at [873, 530] on body "Mappin Location Antigua Calle Ferrocarril, 01101 San Salvador, San Salvador, El…" at bounding box center [540, 296] width 1080 height 610
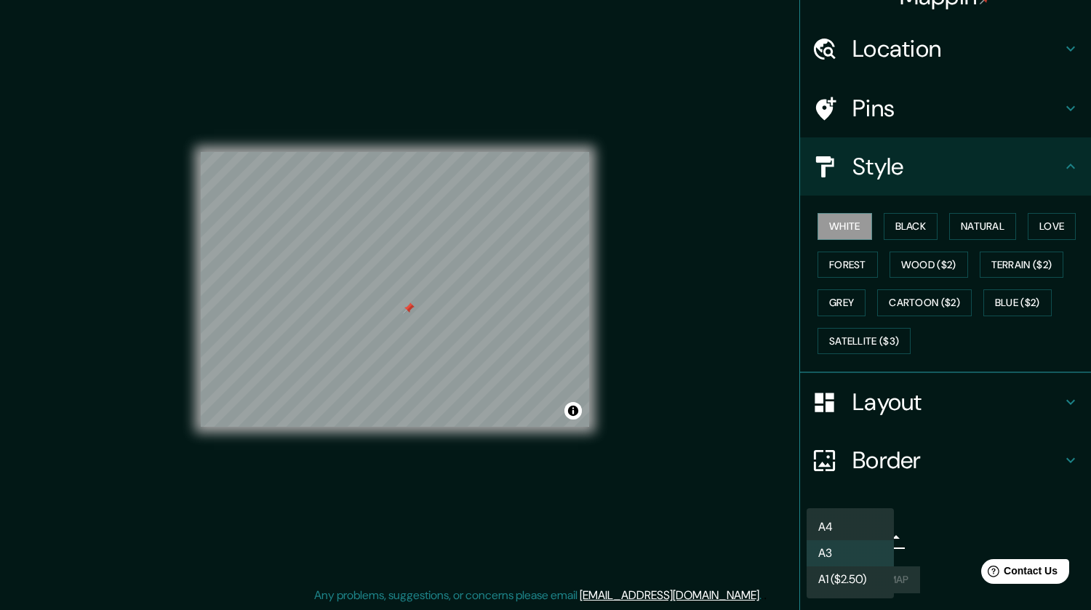
click at [865, 533] on li "A4" at bounding box center [850, 527] width 87 height 26
type input "single"
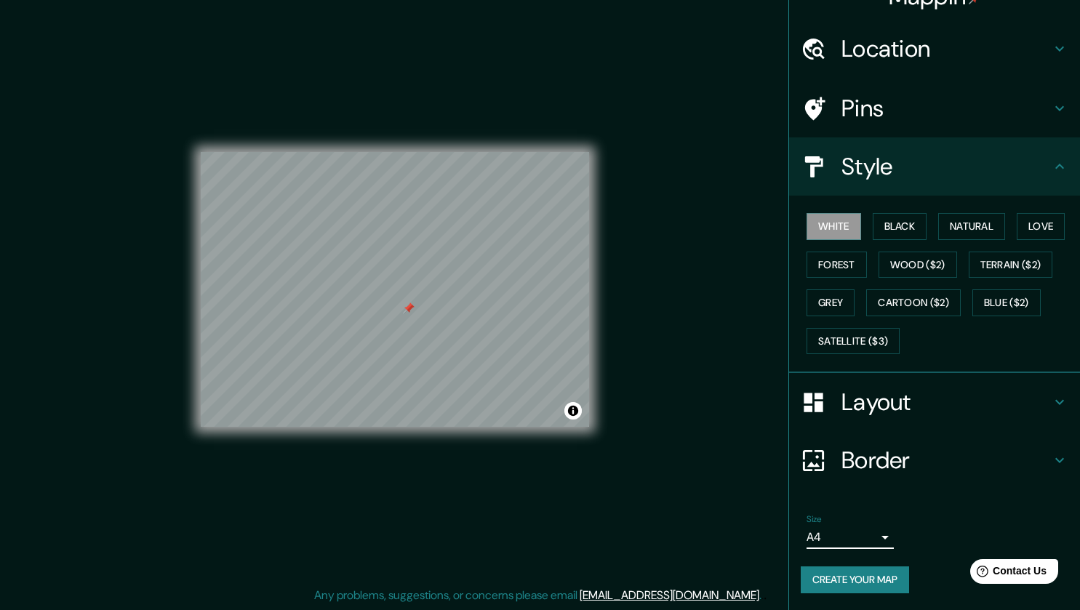
click at [866, 582] on button "Create your map" at bounding box center [855, 580] width 108 height 27
click at [1037, 461] on h4 "Border" at bounding box center [947, 460] width 210 height 29
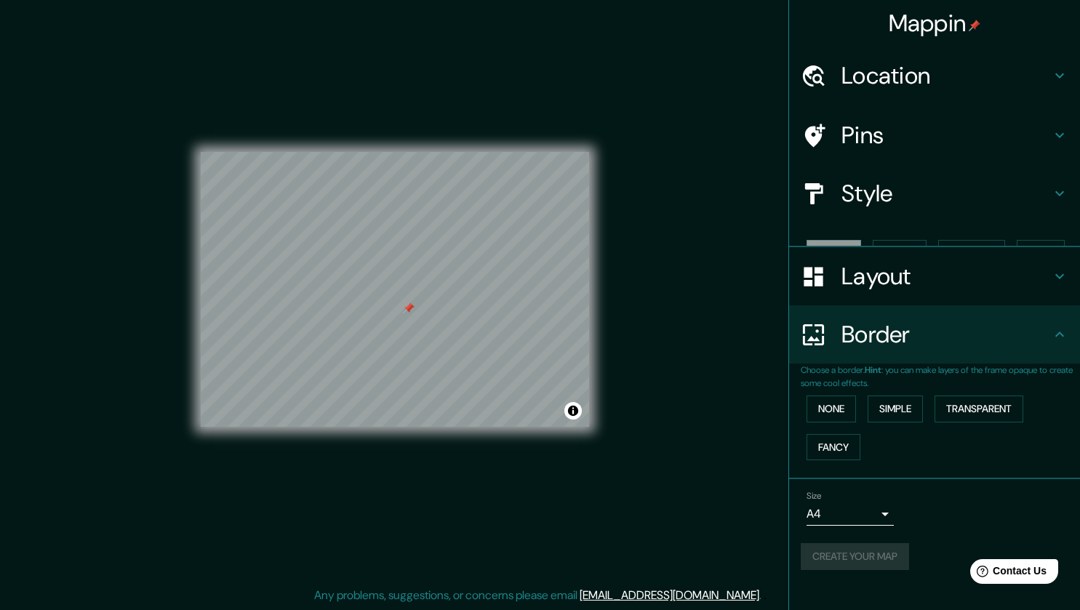
scroll to position [0, 0]
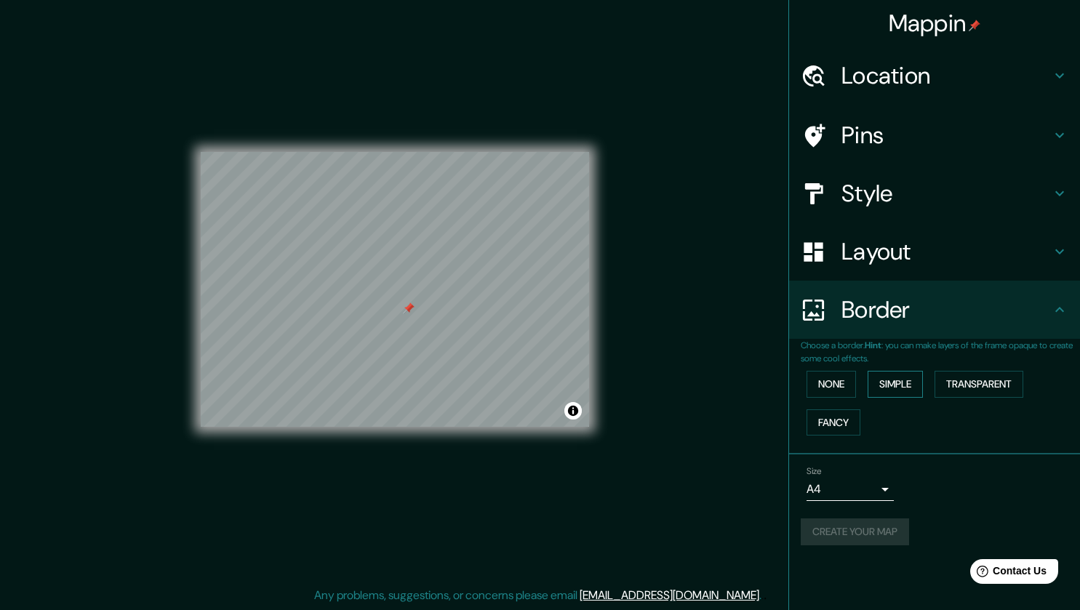
click at [882, 385] on button "Simple" at bounding box center [895, 384] width 55 height 27
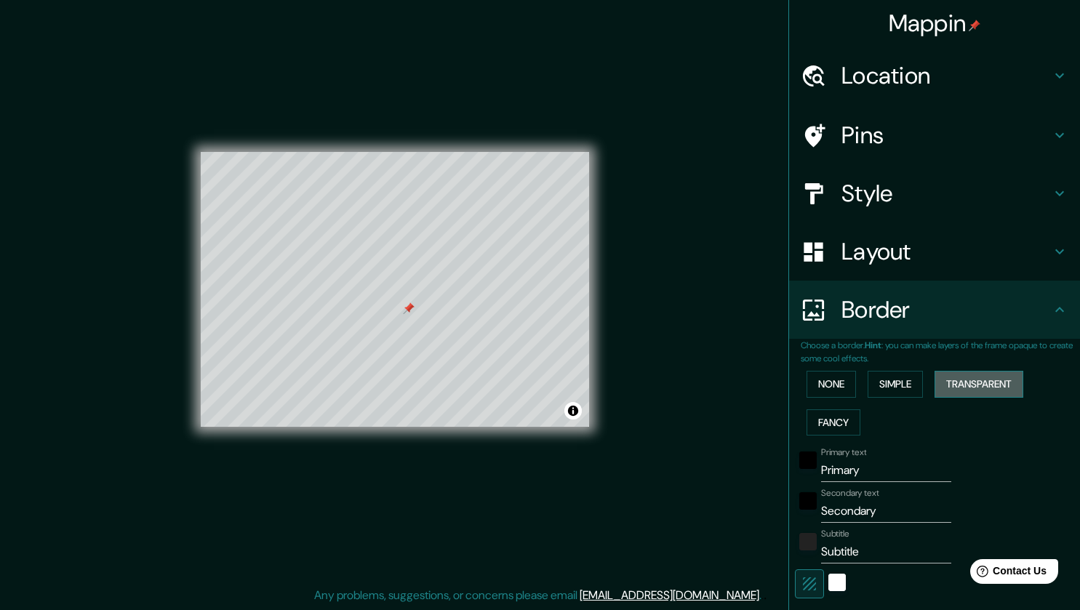
click at [956, 389] on button "Transparent" at bounding box center [979, 384] width 89 height 27
click at [824, 429] on button "Fancy" at bounding box center [834, 423] width 54 height 27
click at [954, 388] on button "Transparent" at bounding box center [979, 384] width 89 height 27
click at [825, 381] on button "None" at bounding box center [831, 384] width 49 height 27
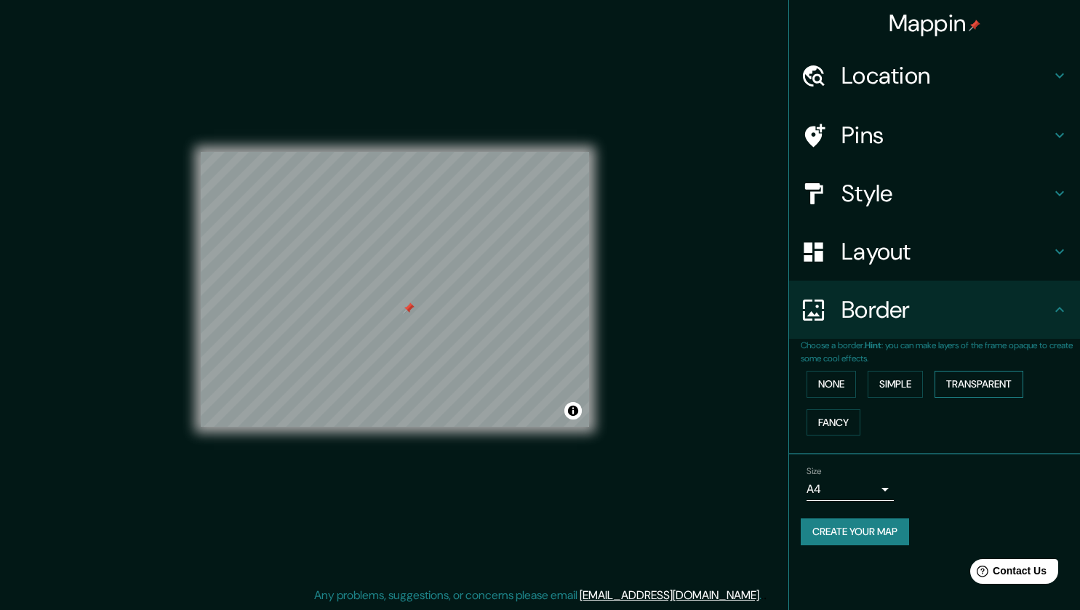
click at [971, 384] on button "Transparent" at bounding box center [979, 384] width 89 height 27
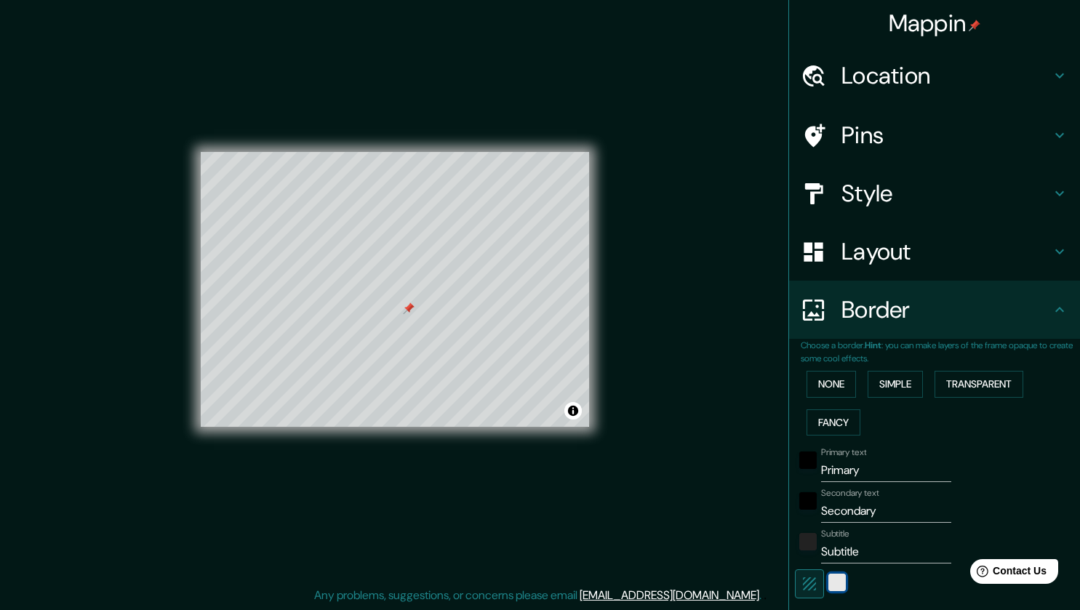
click at [829, 583] on div "white" at bounding box center [837, 582] width 17 height 17
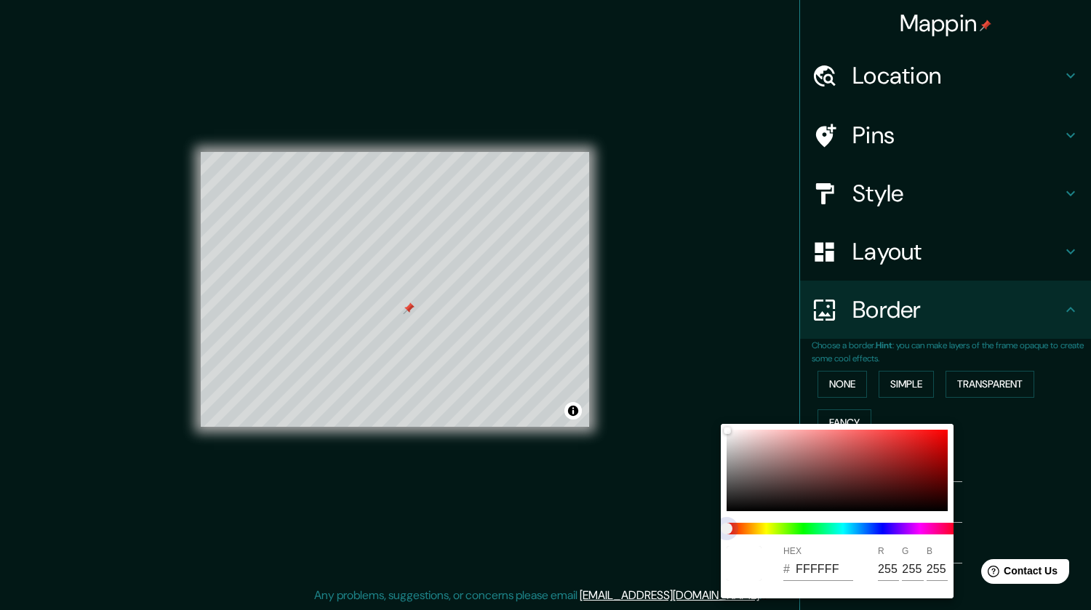
drag, startPoint x: 733, startPoint y: 529, endPoint x: 733, endPoint y: 442, distance: 87.3
click at [733, 529] on span "color slider" at bounding box center [727, 529] width 12 height 12
type input "256"
type input "43"
drag, startPoint x: 727, startPoint y: 425, endPoint x: 822, endPoint y: 450, distance: 98.7
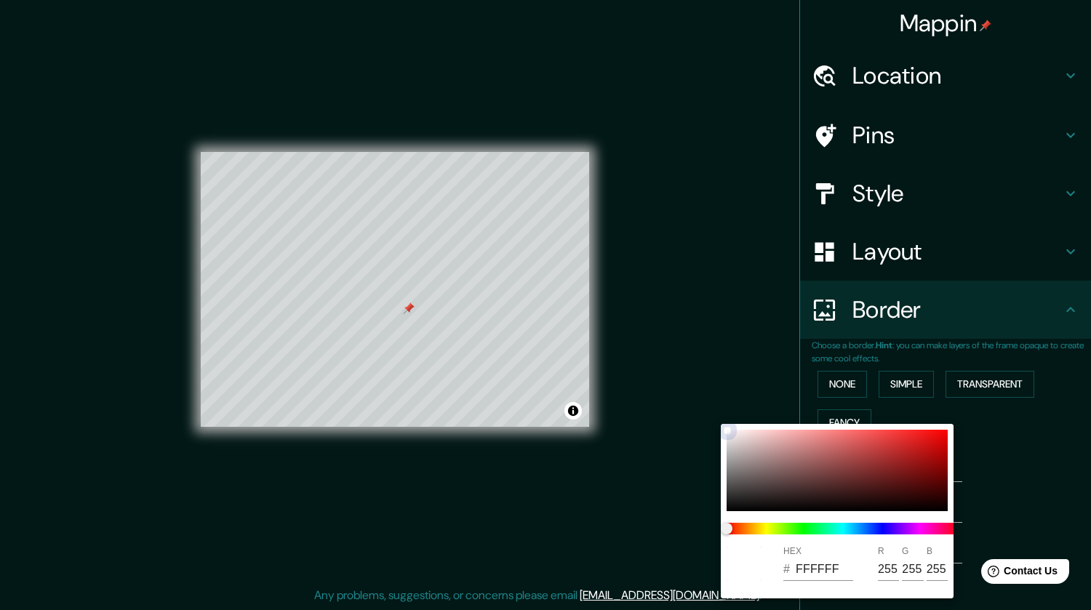
click at [822, 450] on div "HEX # FFFFFF R 255 G 255 B 255" at bounding box center [837, 511] width 233 height 175
type input "256"
type input "43"
type input "BF6C6C"
type input "191"
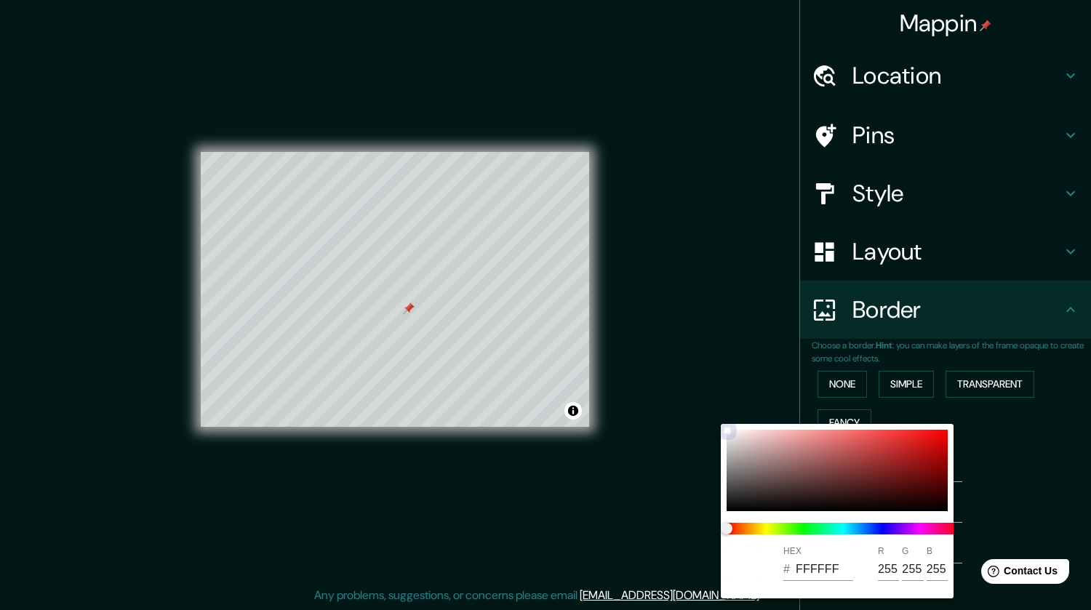
type input "108"
type input "256"
type input "43"
type input "BF2A2A"
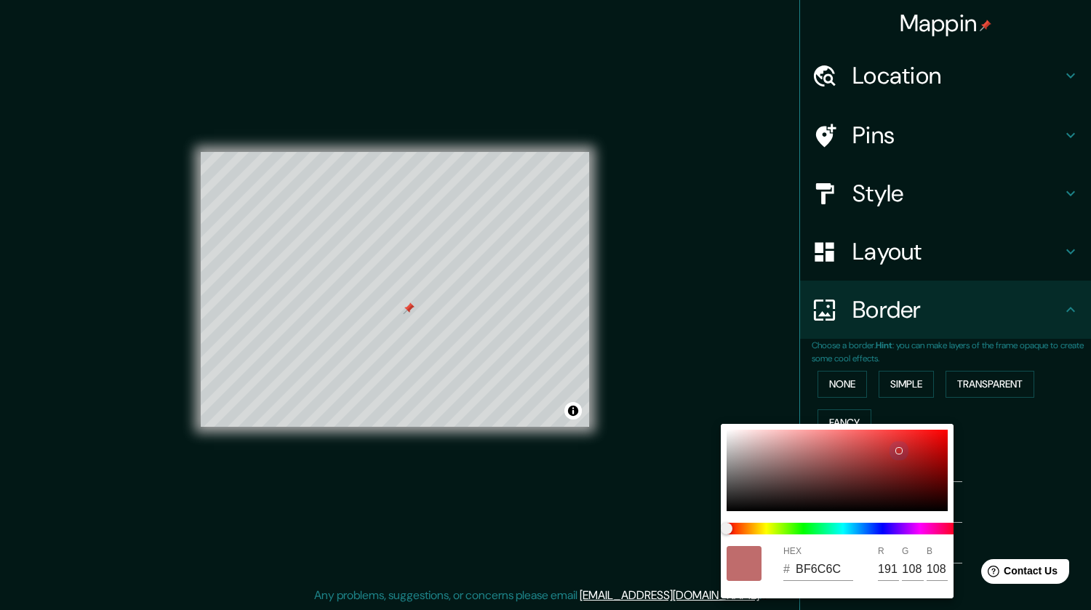
type input "191"
type input "42"
type input "256"
type input "43"
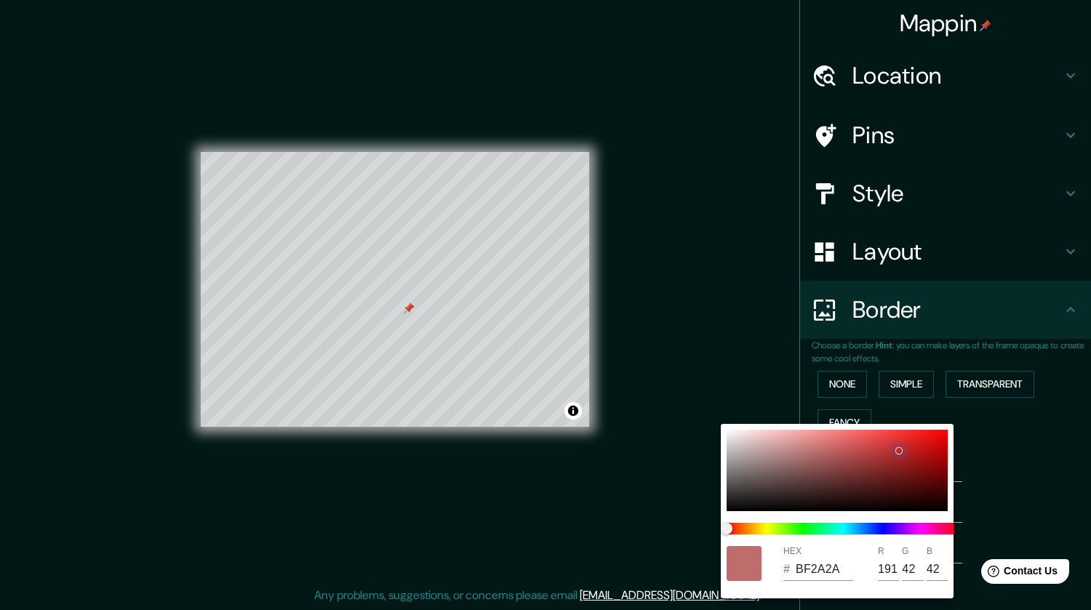
type input "D30A0A"
type input "211"
type input "10"
type input "256"
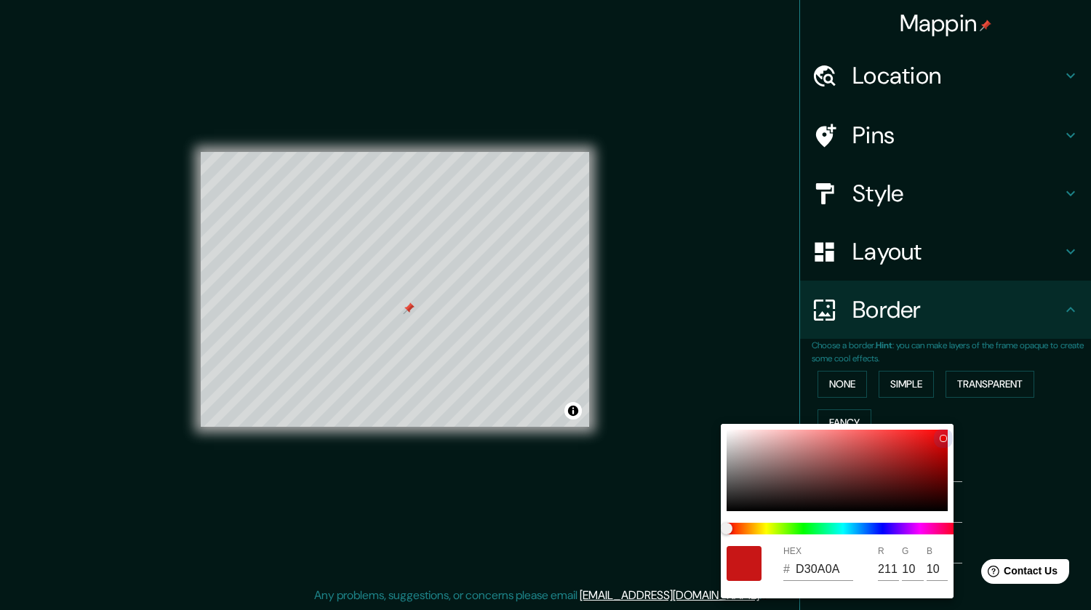
type input "43"
type input "E60505"
type input "230"
type input "5"
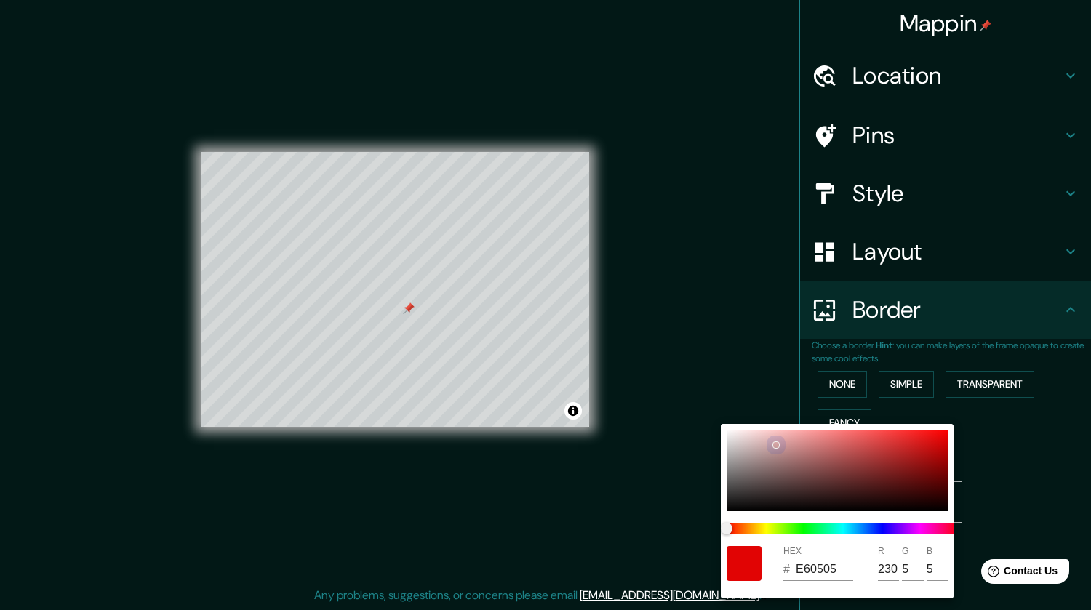
type input "256"
type input "43"
type input "F4F0F0"
type input "244"
type input "240"
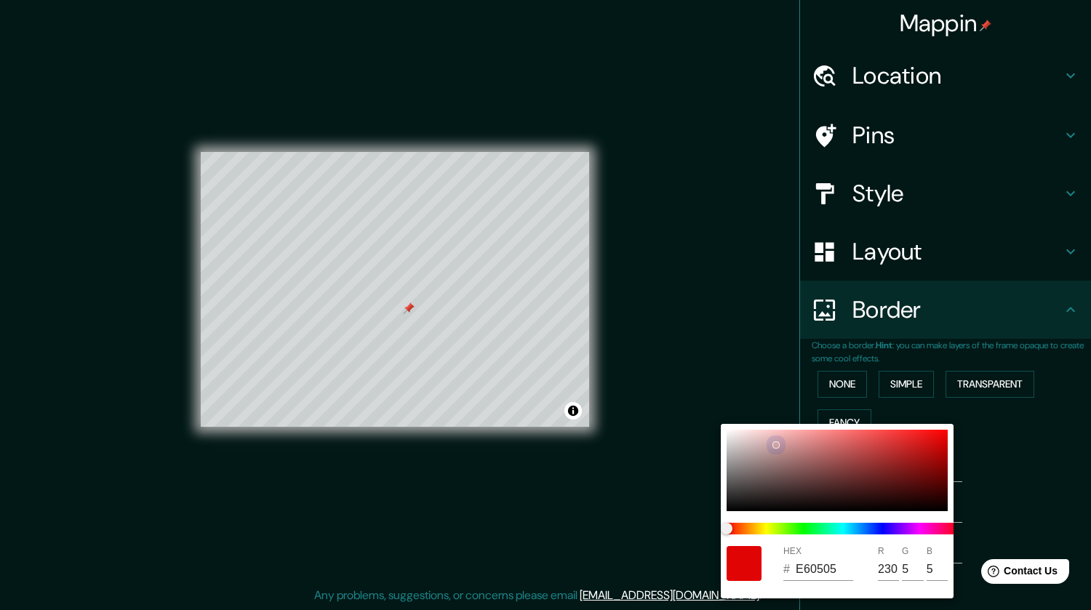
type input "240"
drag, startPoint x: 818, startPoint y: 451, endPoint x: 701, endPoint y: 420, distance: 120.5
click at [701, 420] on div "HEX # F4F0F0 R 244 G 240 B 240" at bounding box center [545, 305] width 1091 height 610
click at [846, 389] on div at bounding box center [545, 305] width 1091 height 610
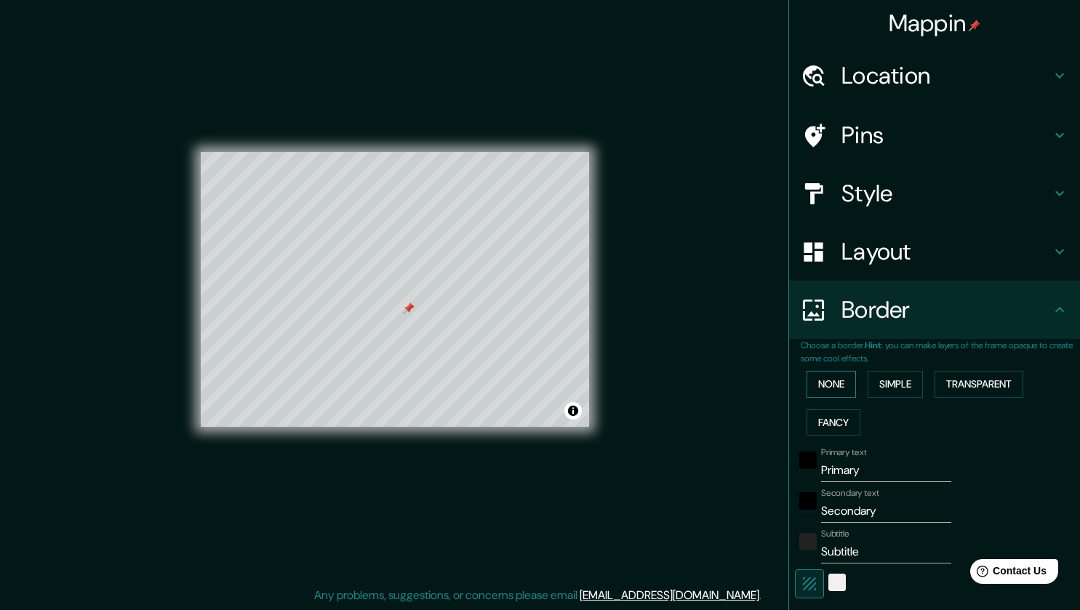
click at [822, 385] on button "None" at bounding box center [831, 384] width 49 height 27
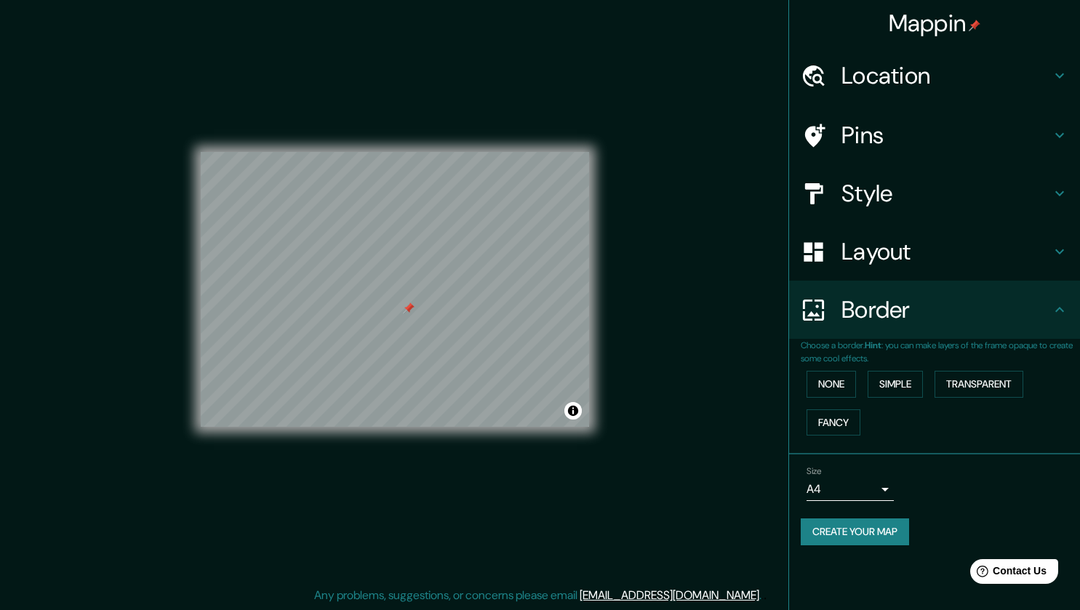
click at [851, 525] on button "Create your map" at bounding box center [855, 532] width 108 height 27
